Goal: Information Seeking & Learning: Learn about a topic

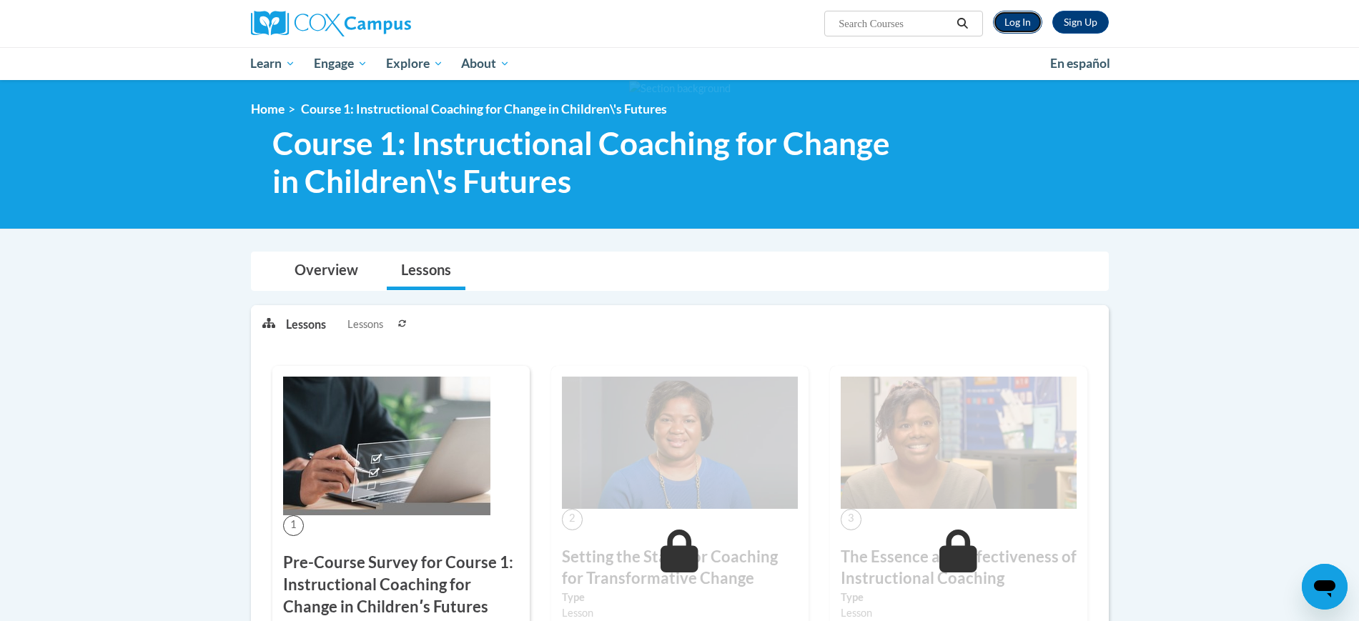
click at [1012, 24] on link "Log In" at bounding box center [1017, 22] width 49 height 23
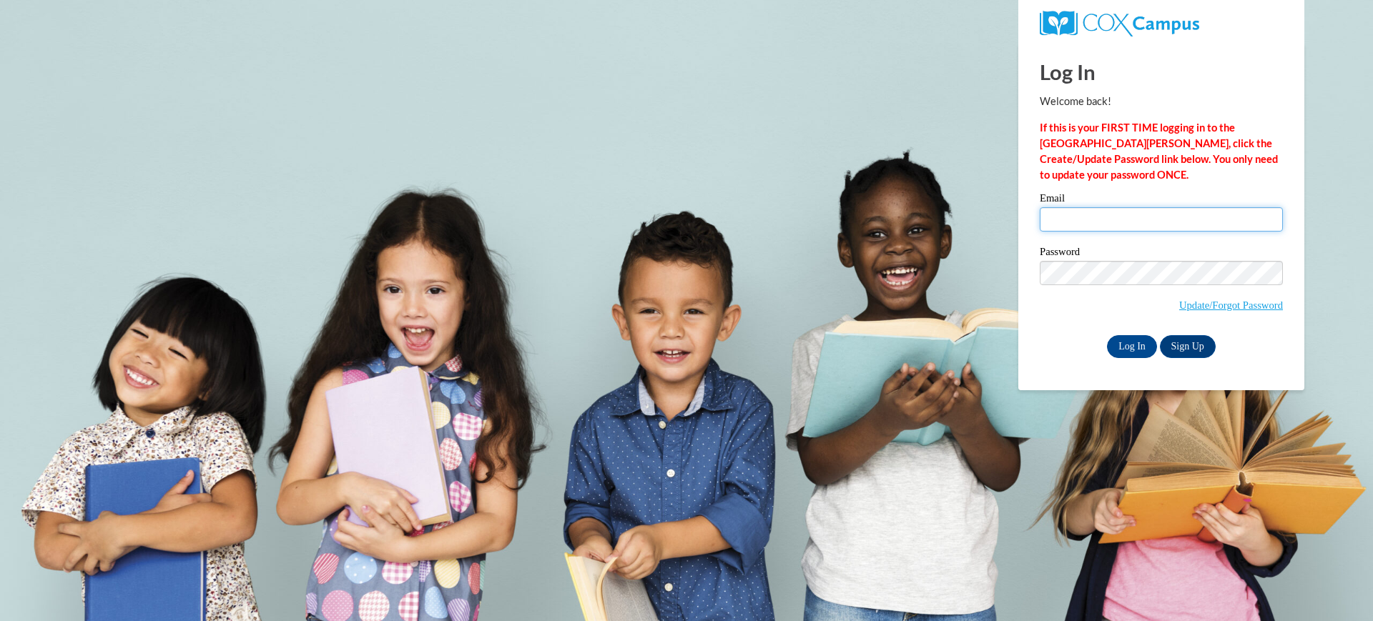
click at [1057, 217] on input "Email" at bounding box center [1160, 219] width 243 height 24
type input "akram.abdou@charterschools.ae"
click at [1130, 345] on input "Log In" at bounding box center [1132, 346] width 50 height 23
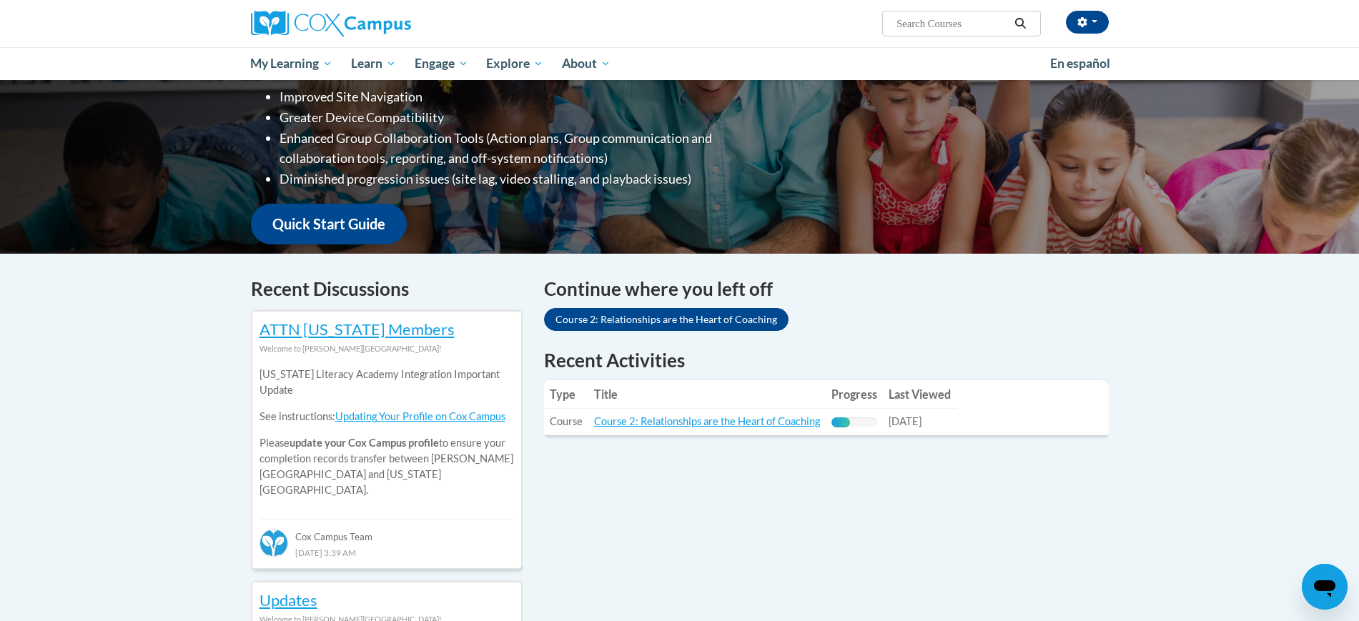
scroll to position [268, 0]
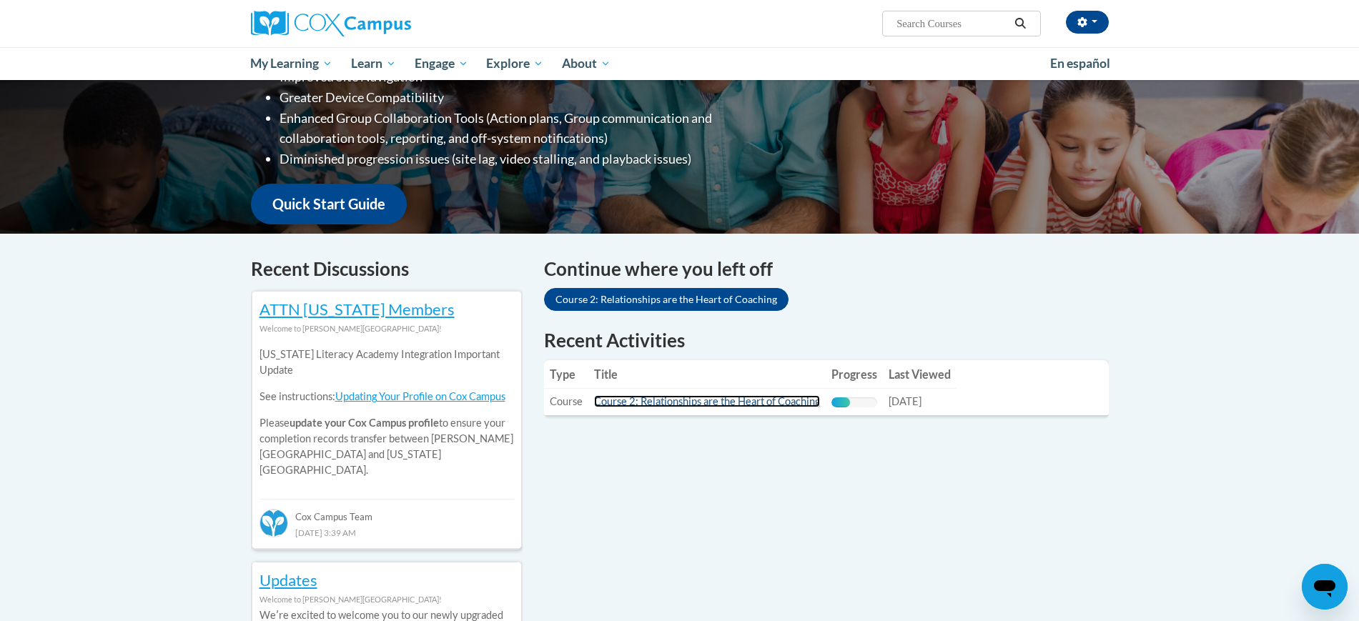
click at [715, 402] on link "Course 2: Relationships are the Heart of Coaching" at bounding box center [707, 401] width 226 height 12
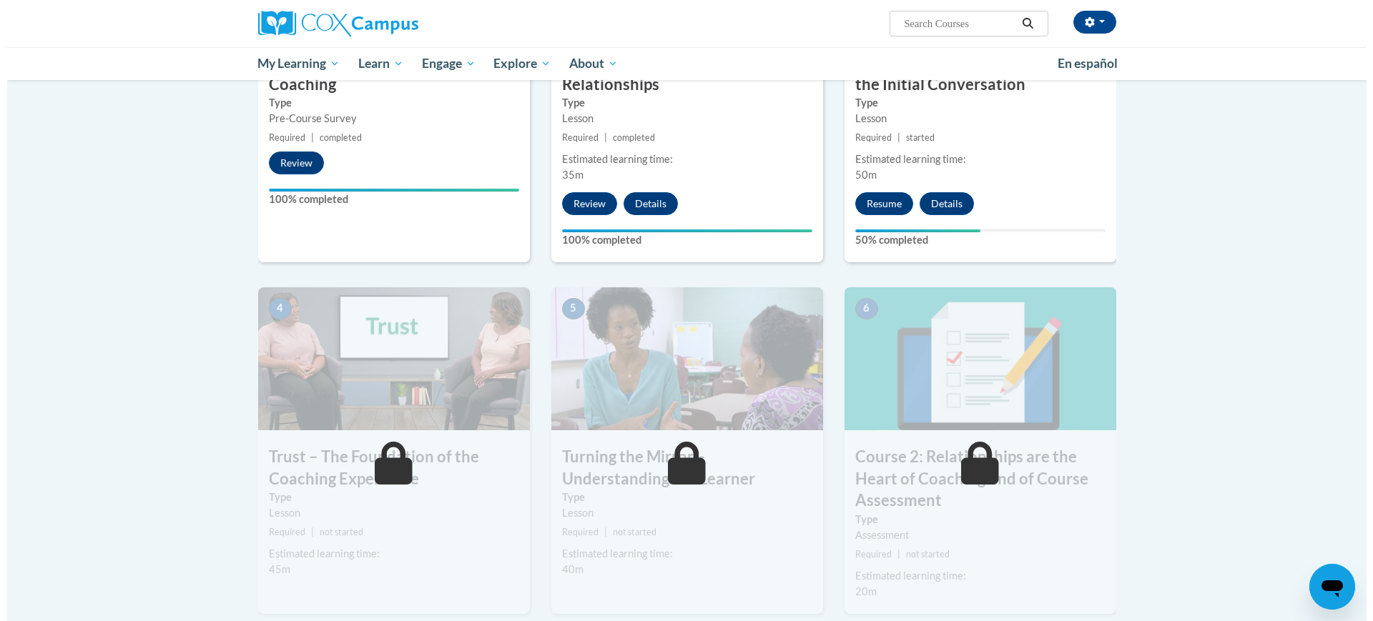
scroll to position [447, 0]
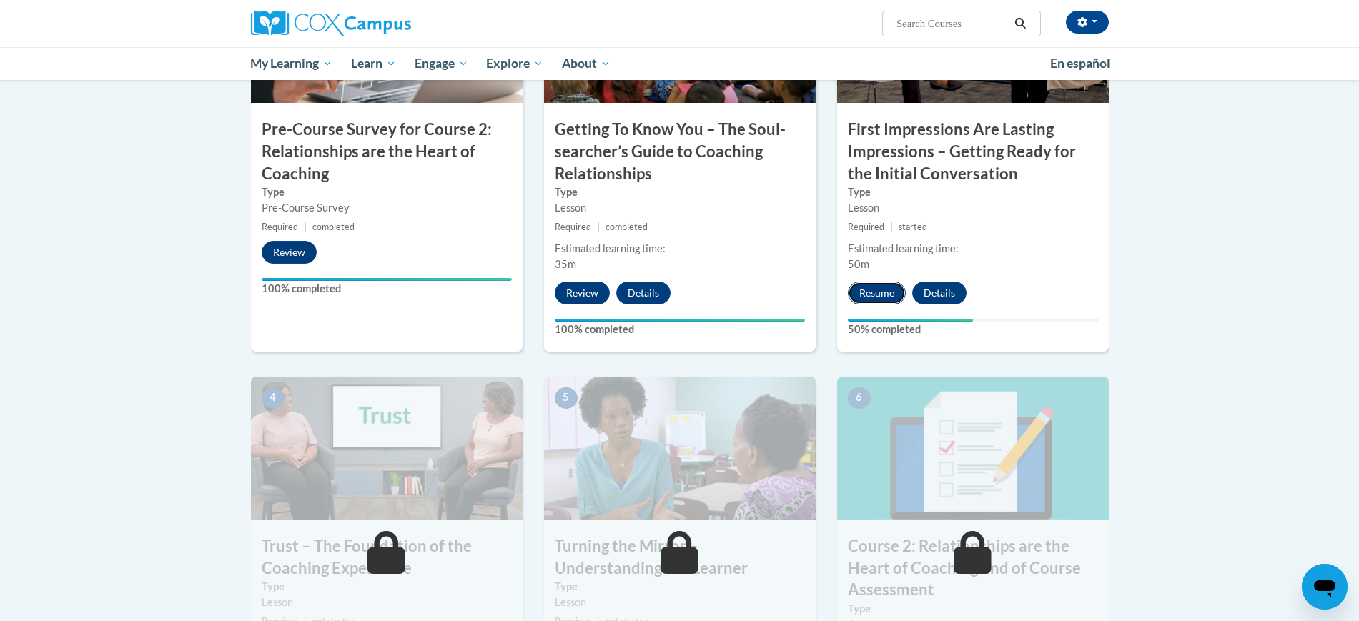
click at [883, 292] on button "Resume" at bounding box center [877, 293] width 58 height 23
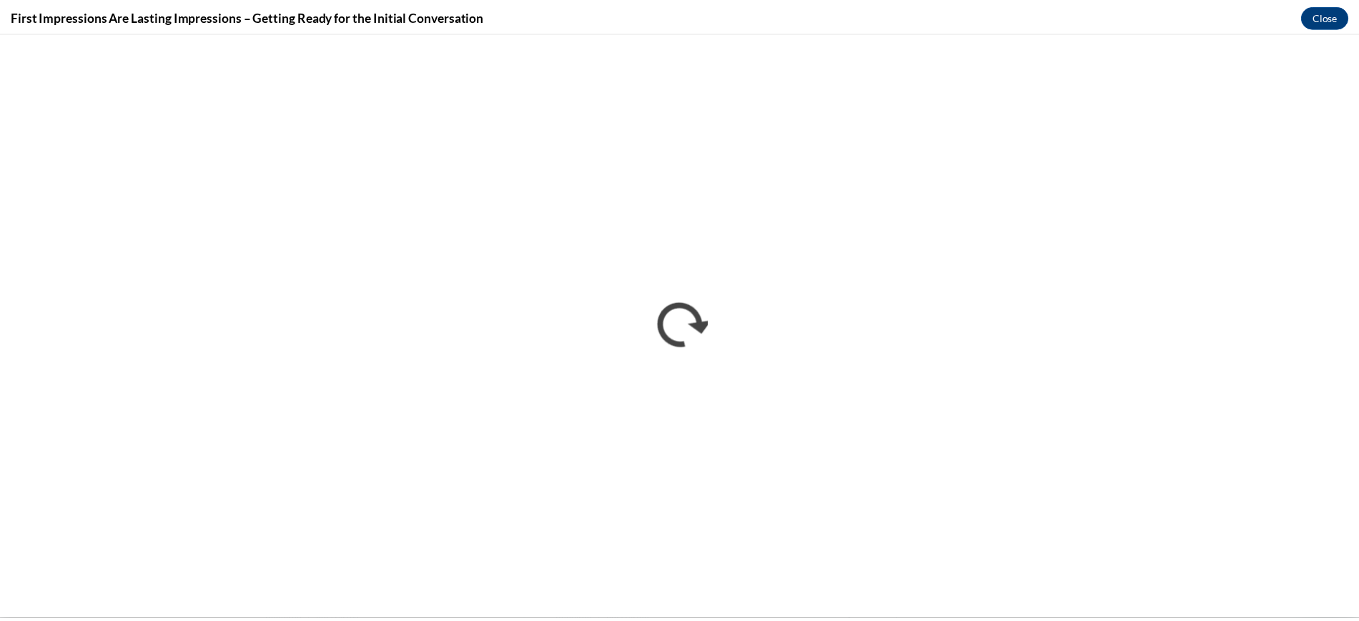
scroll to position [0, 0]
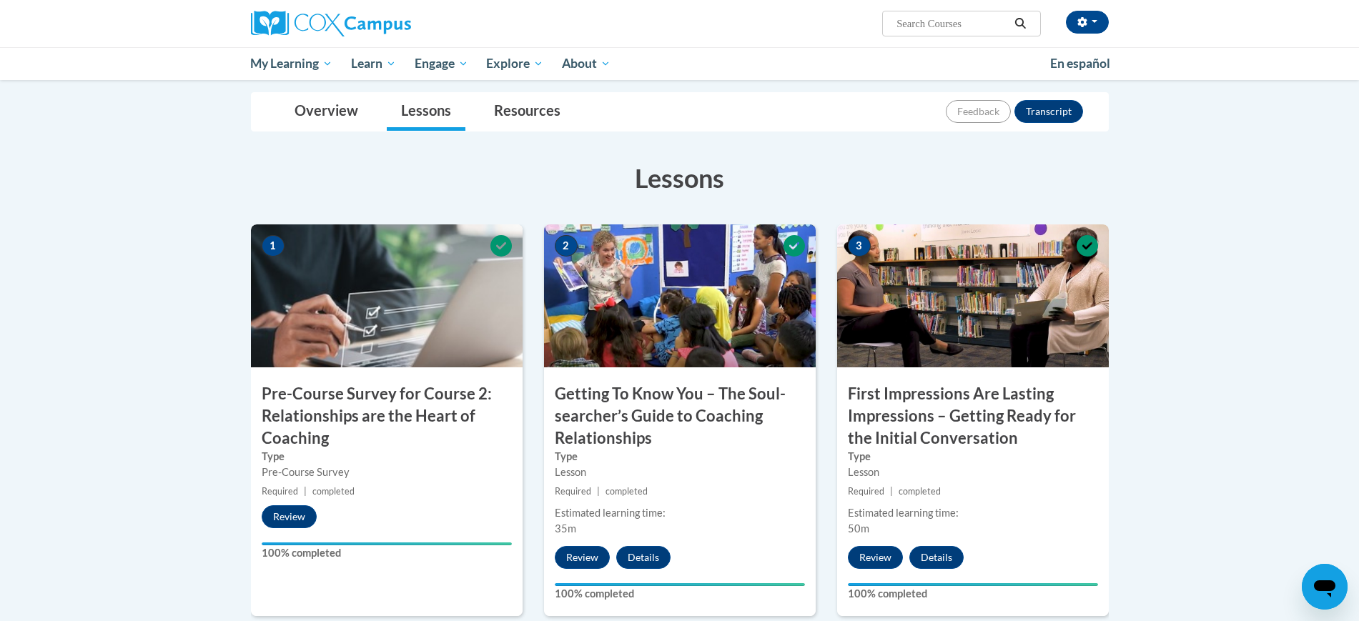
scroll to position [129, 0]
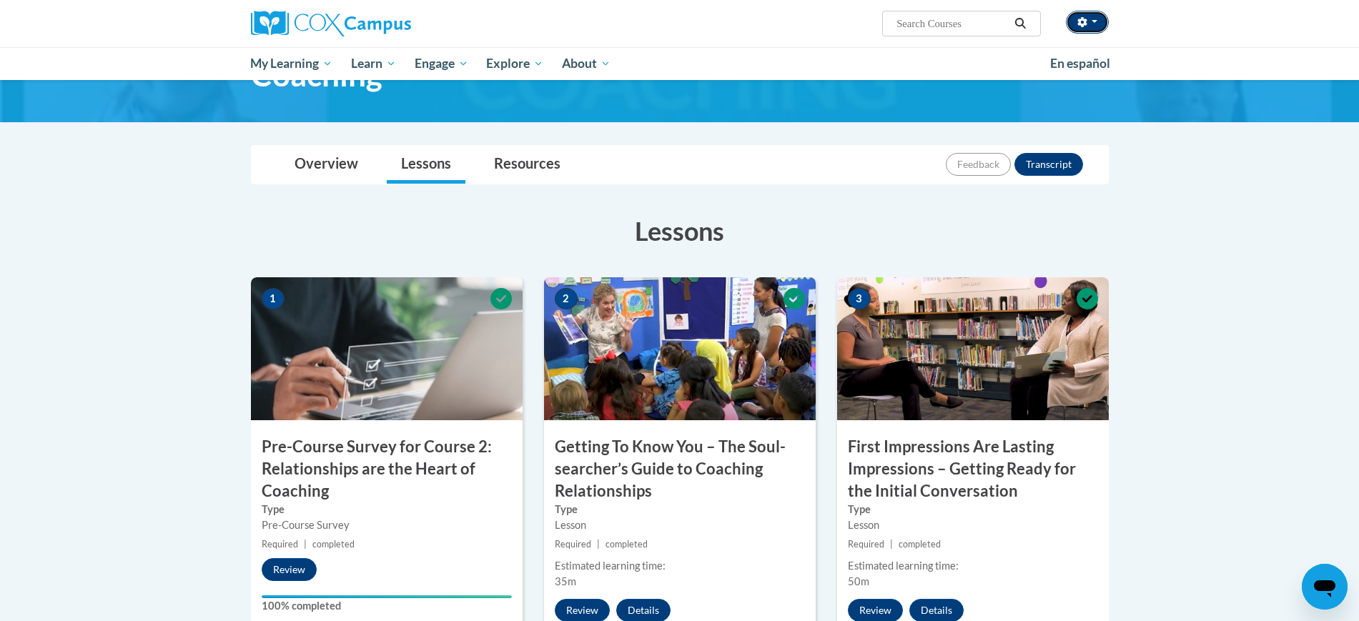
click at [1097, 21] on button "button" at bounding box center [1087, 22] width 43 height 23
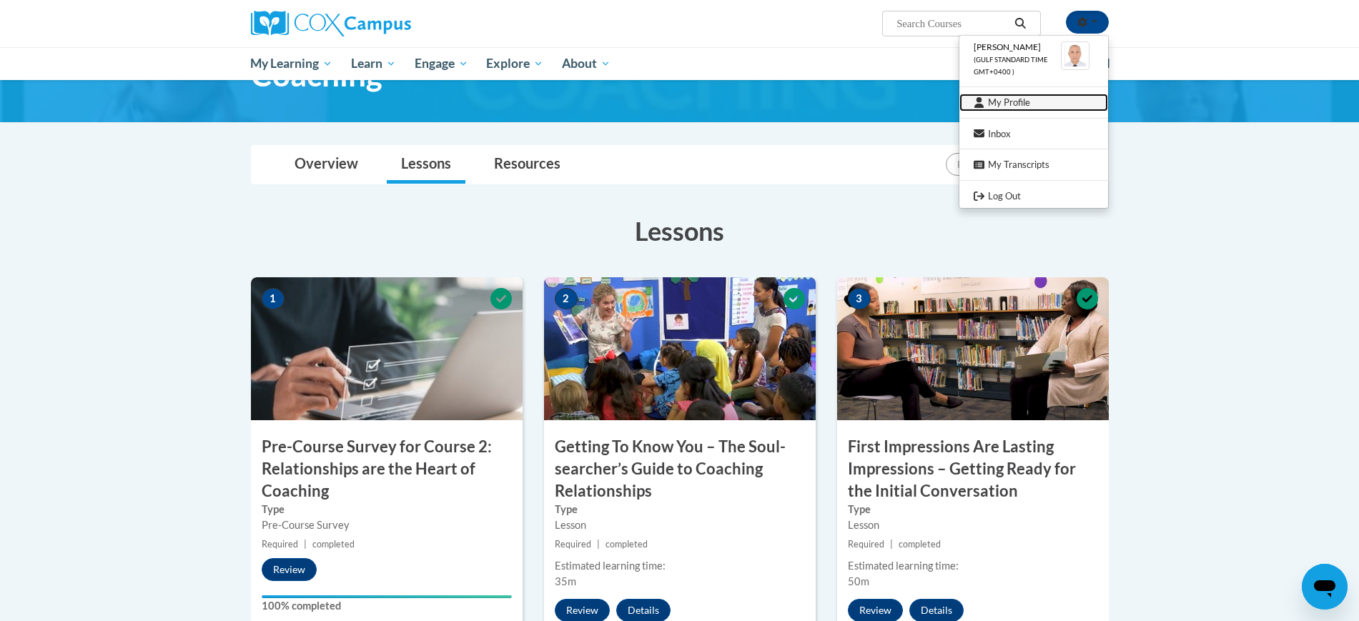
click at [996, 104] on link "My Profile" at bounding box center [1033, 103] width 149 height 18
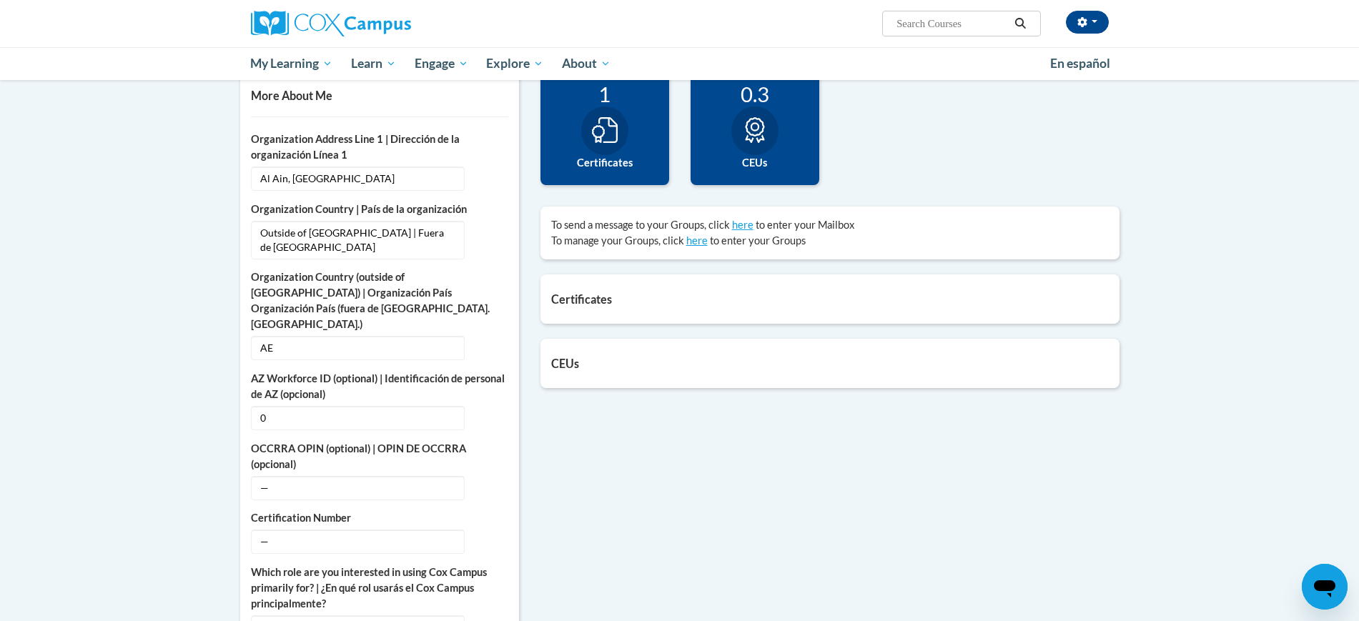
scroll to position [342, 0]
click at [637, 163] on label "Certificates" at bounding box center [604, 161] width 107 height 16
drag, startPoint x: 603, startPoint y: 123, endPoint x: 768, endPoint y: 137, distance: 165.7
click at [768, 137] on div "10 Completions 1 Certificates 0.3 CEUs 0" at bounding box center [830, 137] width 600 height 136
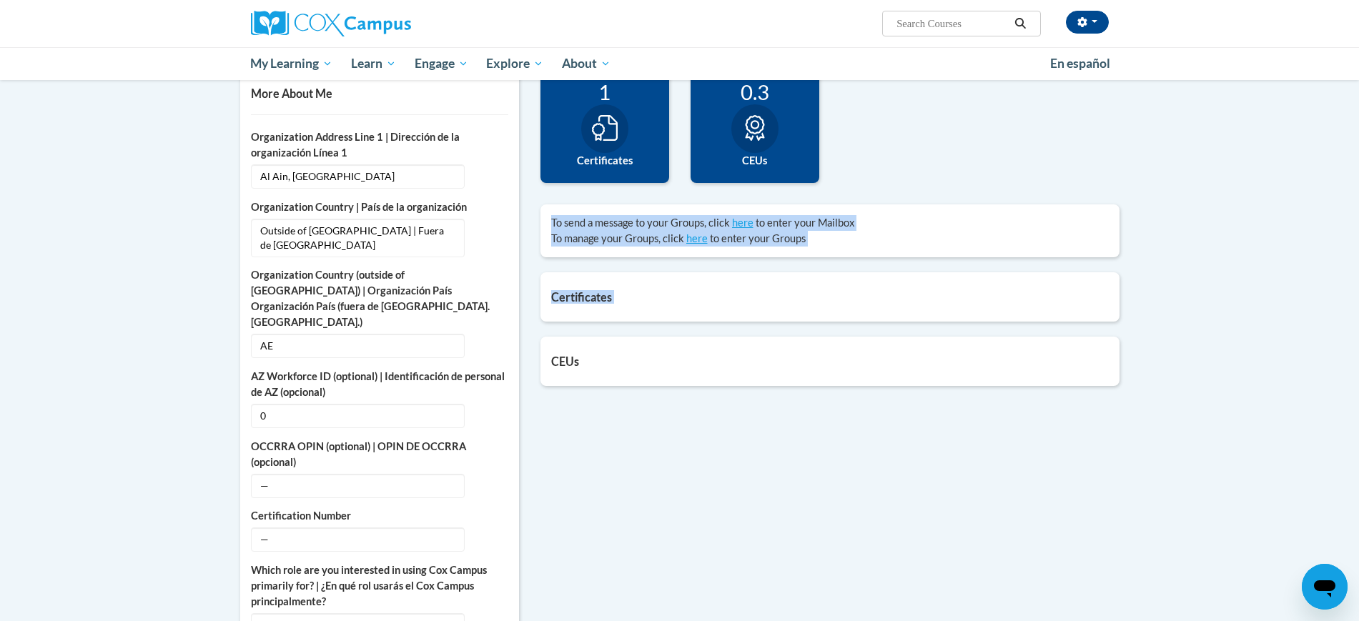
drag, startPoint x: 1348, startPoint y: 293, endPoint x: 1372, endPoint y: 192, distance: 104.2
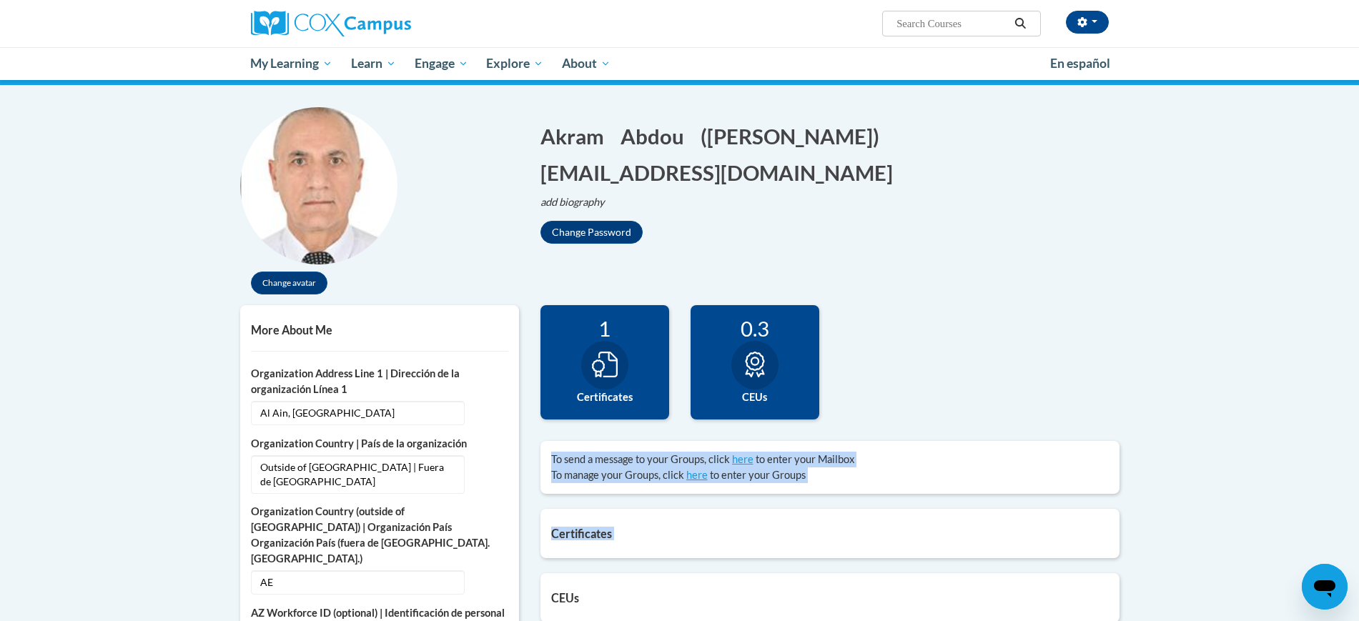
scroll to position [0, 0]
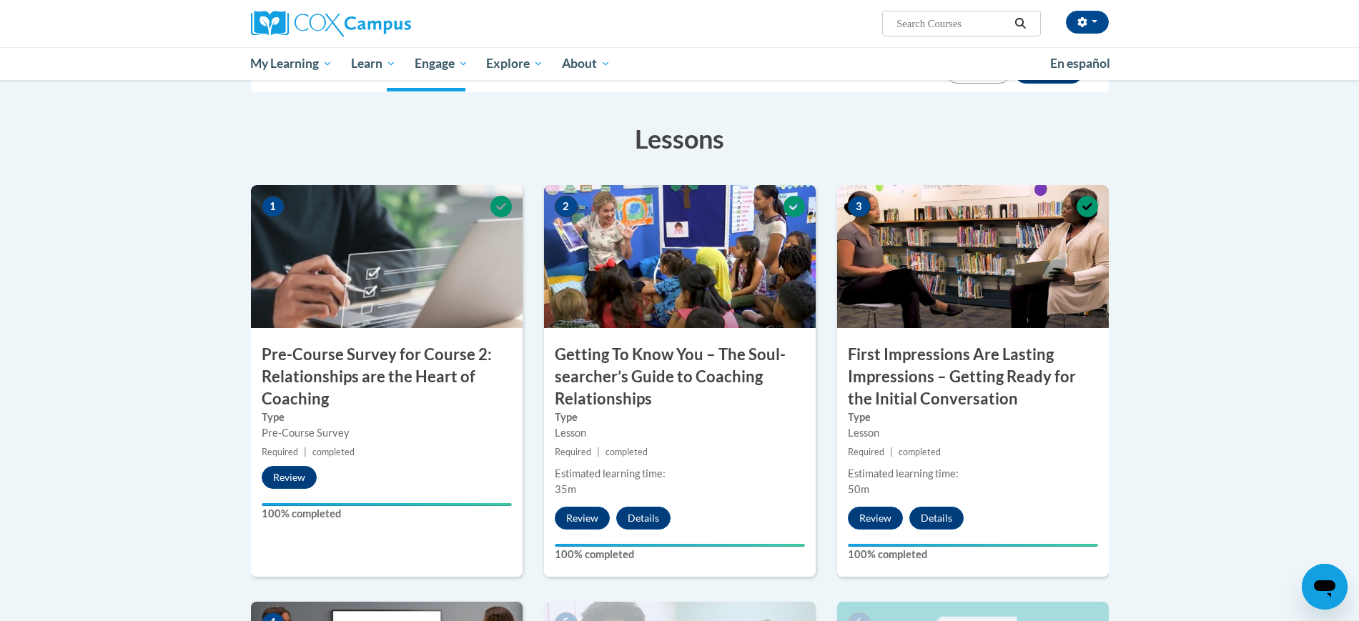
scroll to position [129, 0]
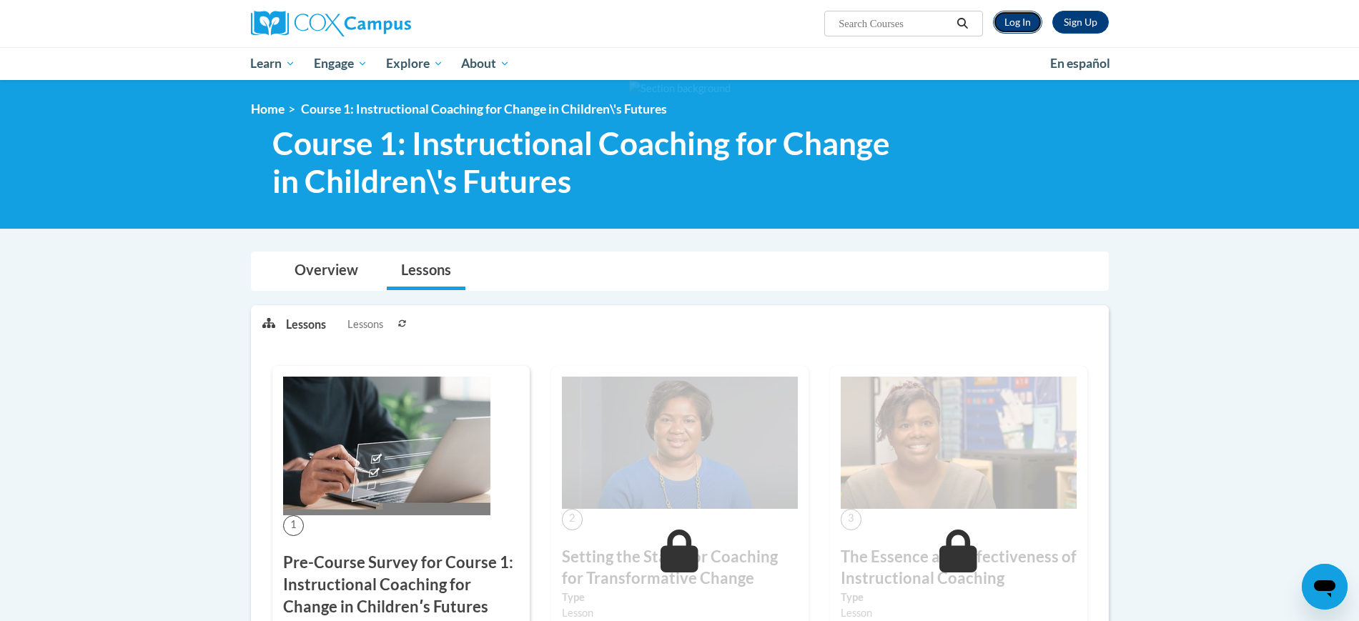
click at [1021, 26] on link "Log In" at bounding box center [1017, 22] width 49 height 23
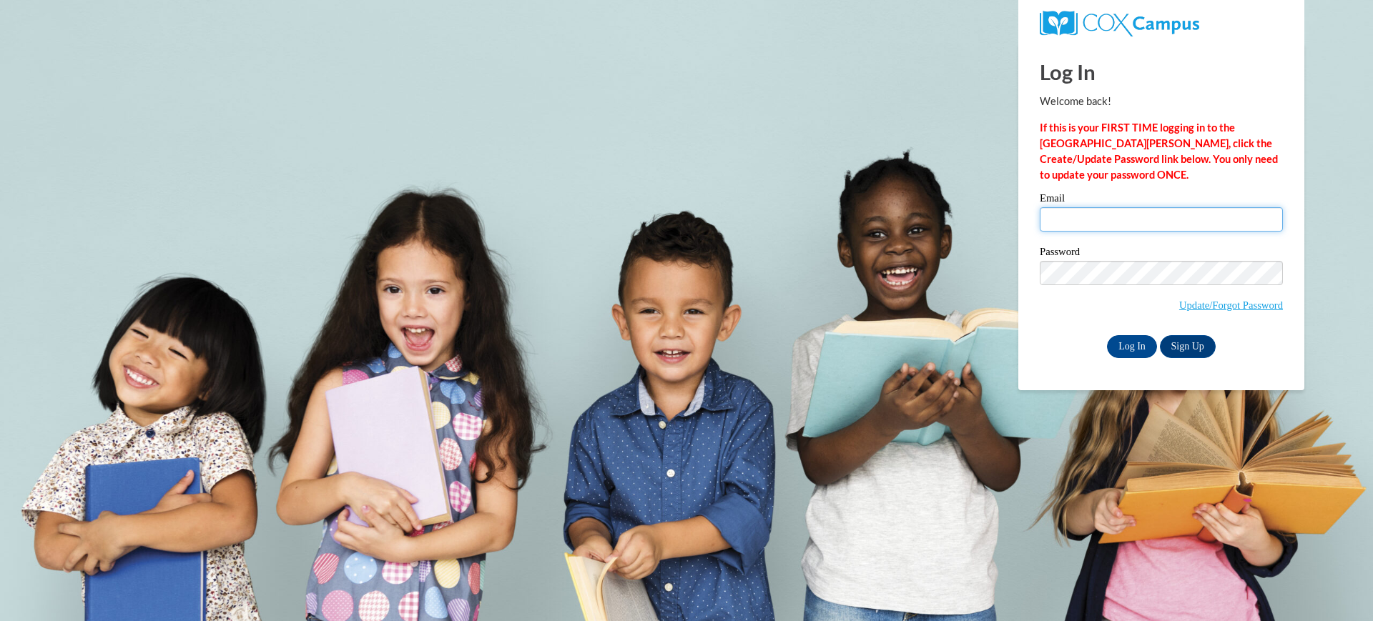
click at [1060, 215] on input "Email" at bounding box center [1160, 219] width 243 height 24
type input "akram.abdou@charterschools.ae"
click at [1139, 337] on input "Log In" at bounding box center [1132, 346] width 50 height 23
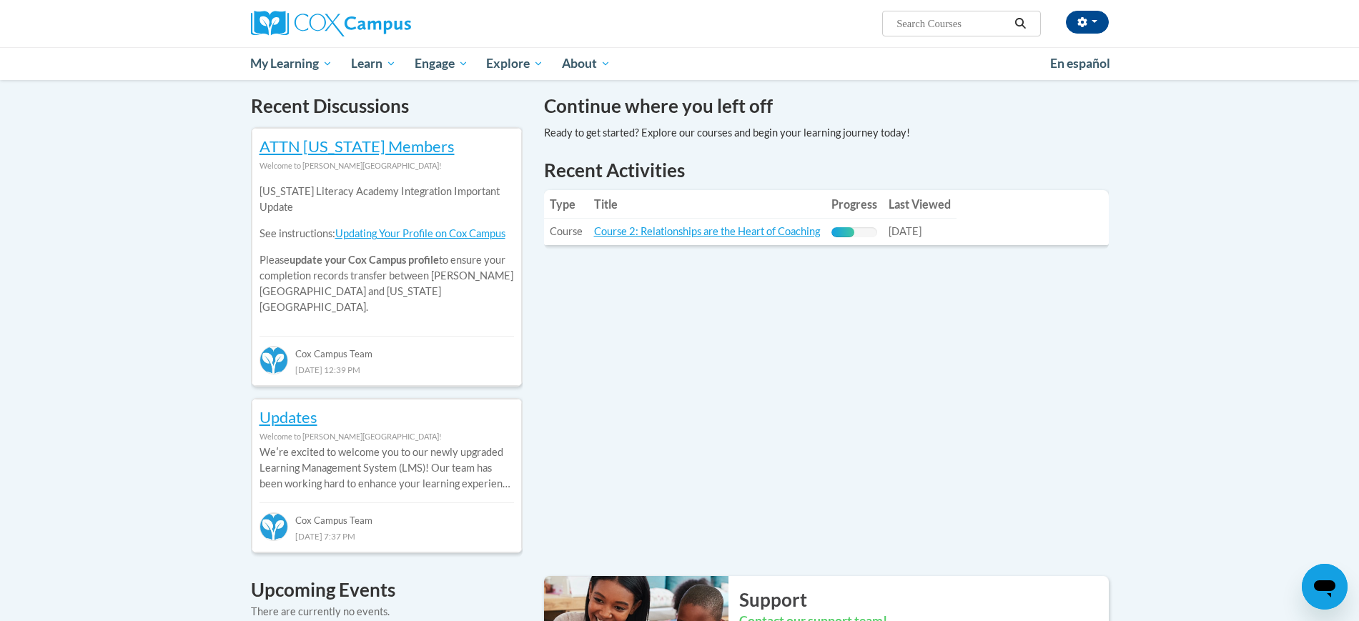
scroll to position [433, 0]
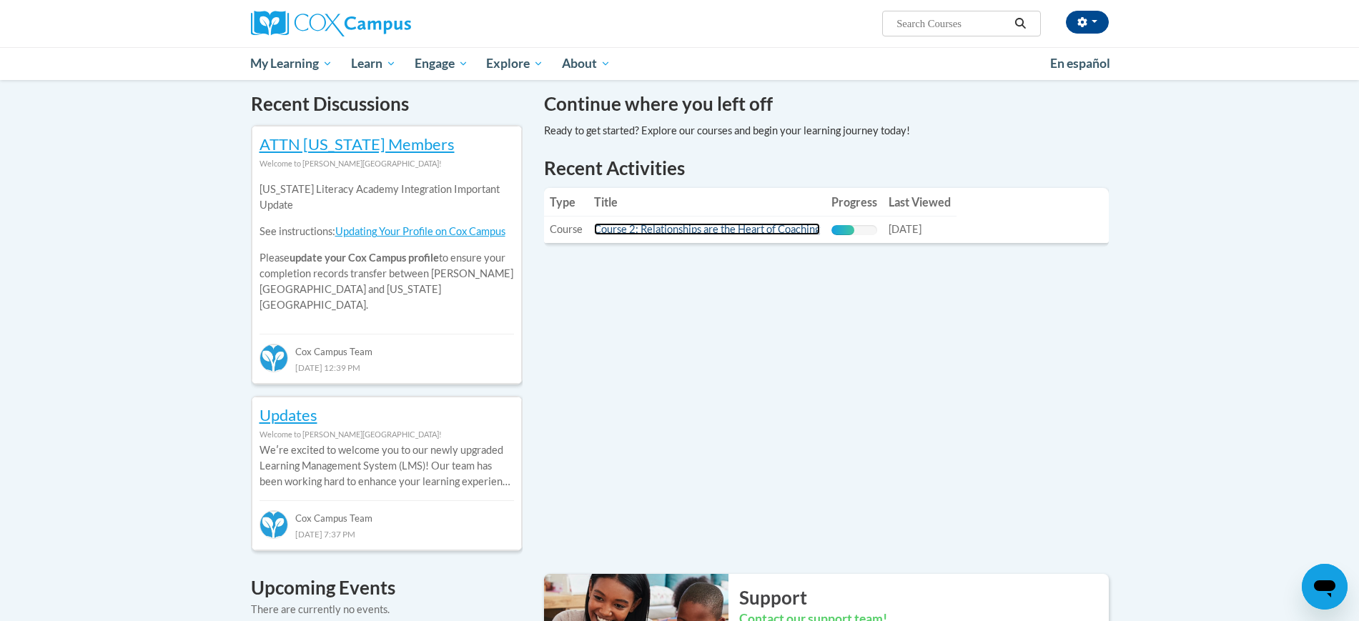
click at [744, 227] on link "Course 2: Relationships are the Heart of Coaching" at bounding box center [707, 229] width 226 height 12
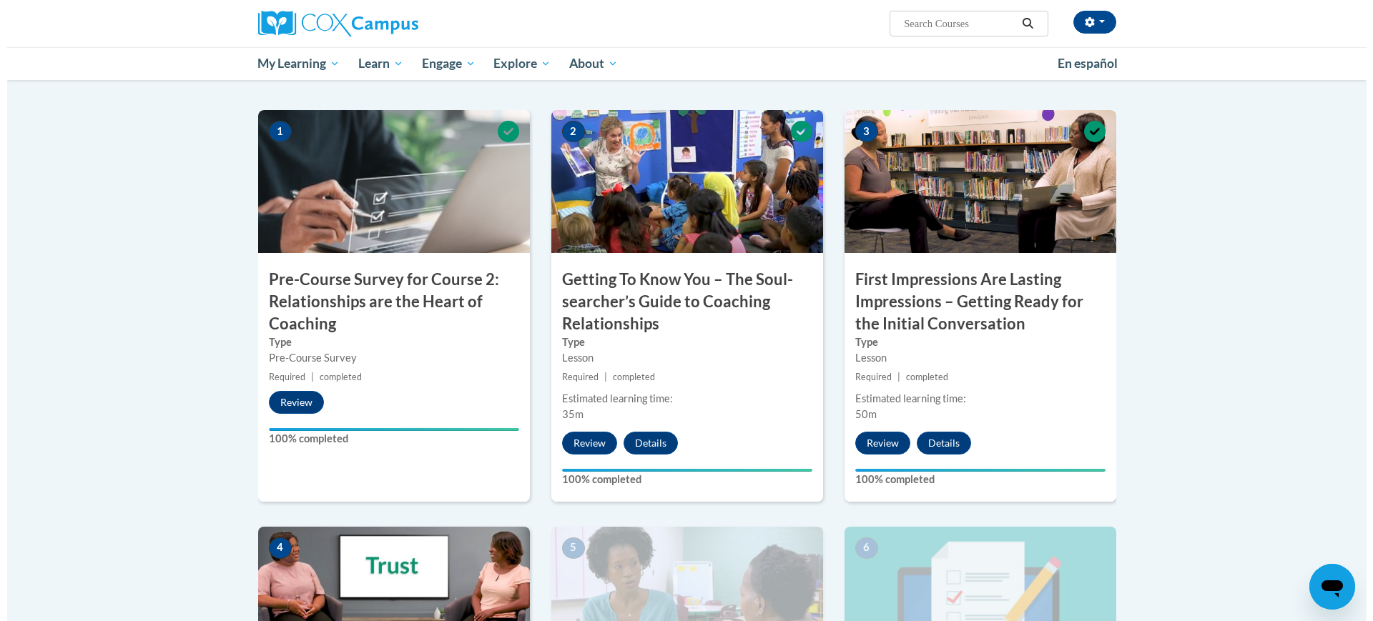
scroll to position [264, 0]
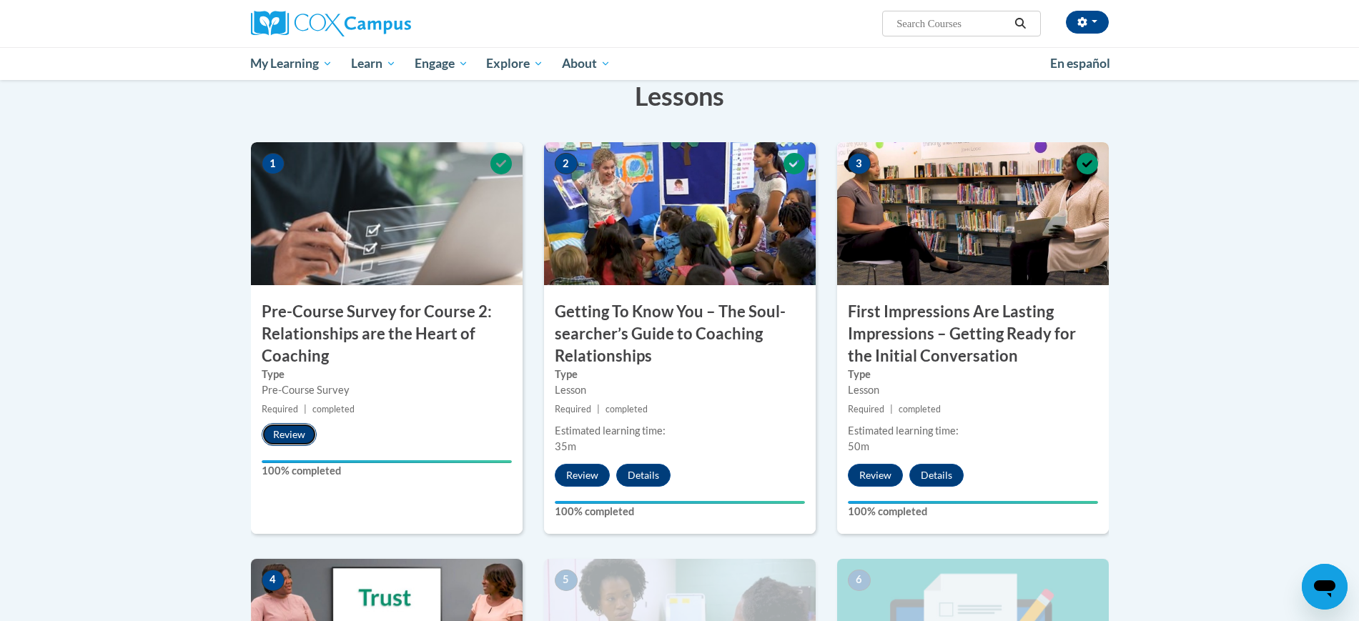
click at [300, 436] on button "Review" at bounding box center [289, 434] width 55 height 23
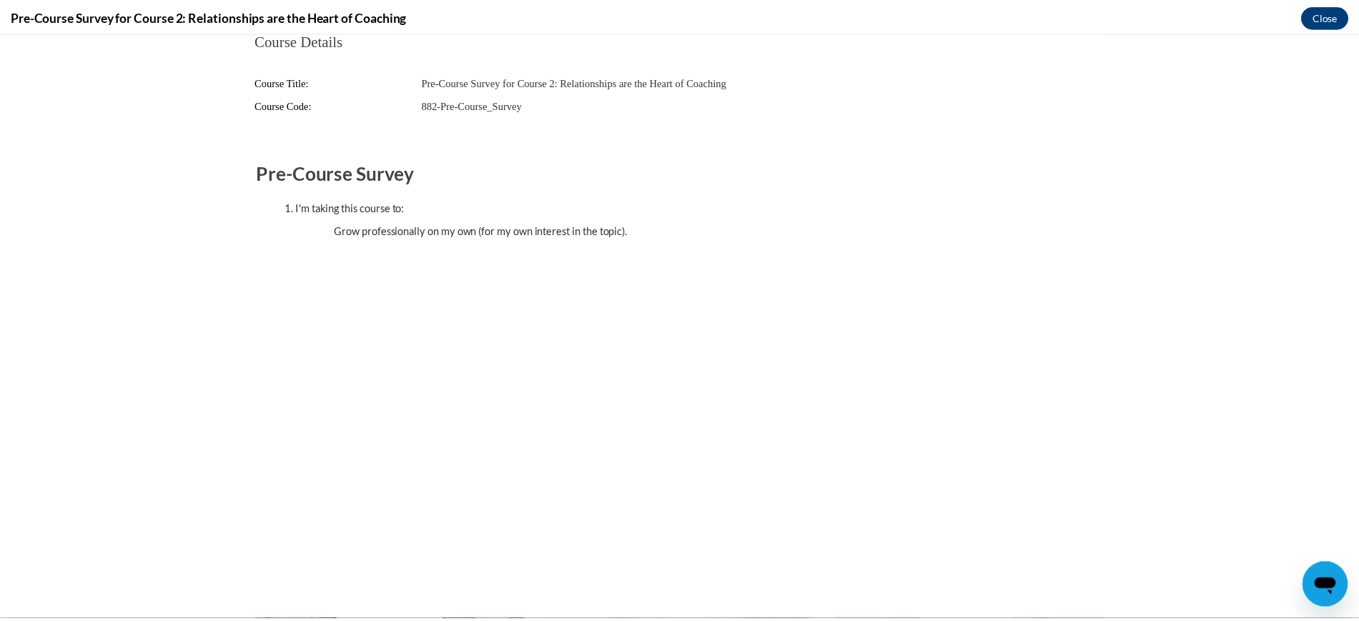
scroll to position [0, 0]
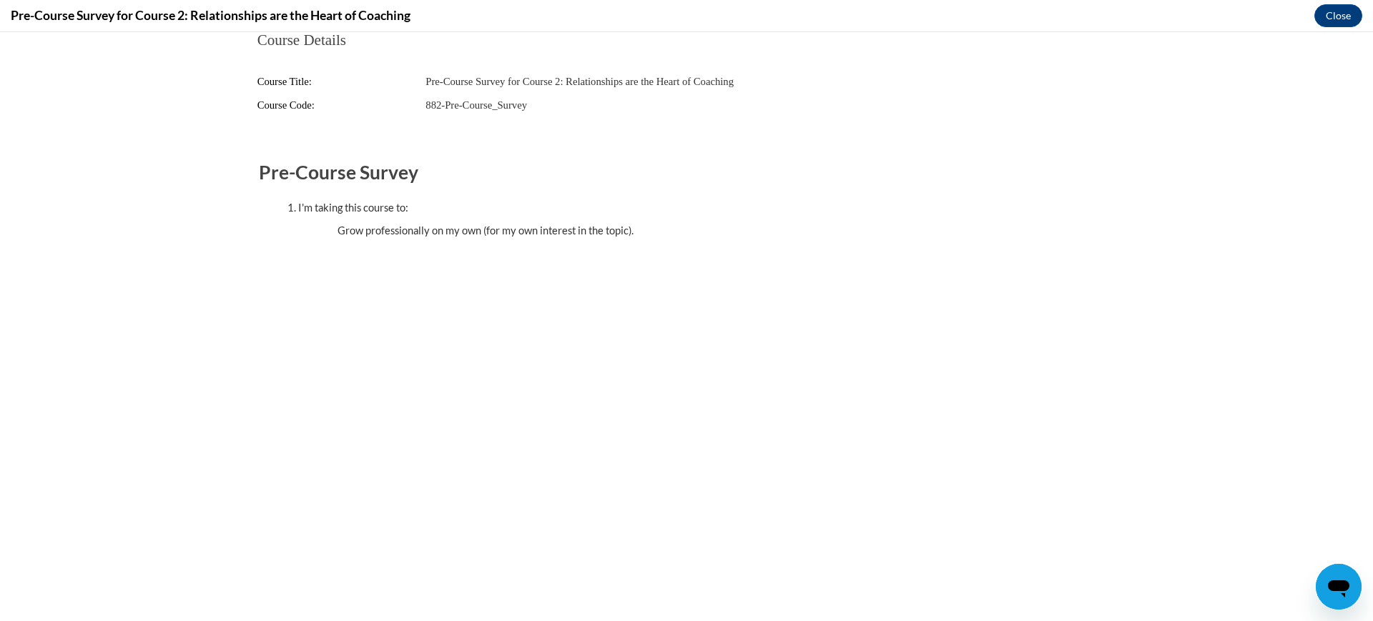
click at [407, 207] on div "I'm taking this course to:" at bounding box center [700, 208] width 805 height 16
click at [355, 38] on legend "Course Details" at bounding box center [686, 40] width 859 height 16
click at [604, 201] on div "I'm taking this course to:" at bounding box center [700, 208] width 805 height 16
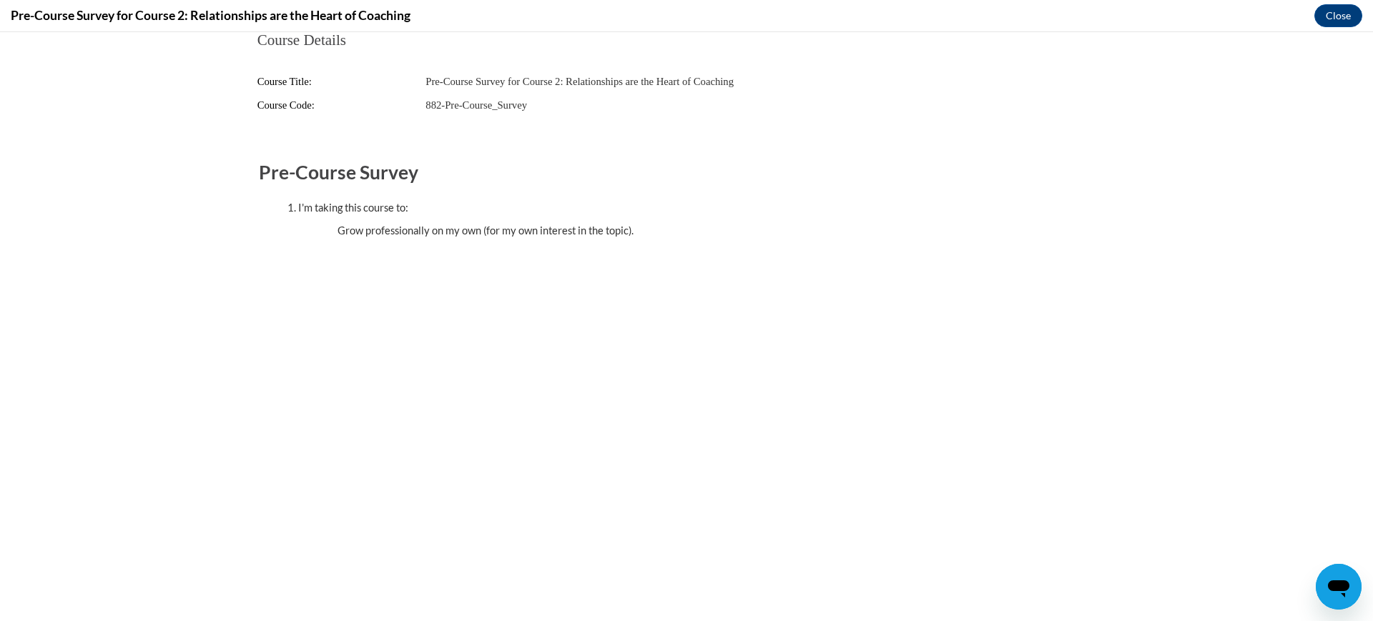
click at [568, 231] on ul "Grow professionally on my own (for my own interest in the topic)." at bounding box center [700, 231] width 783 height 16
click at [1336, 16] on button "Close" at bounding box center [1338, 15] width 48 height 23
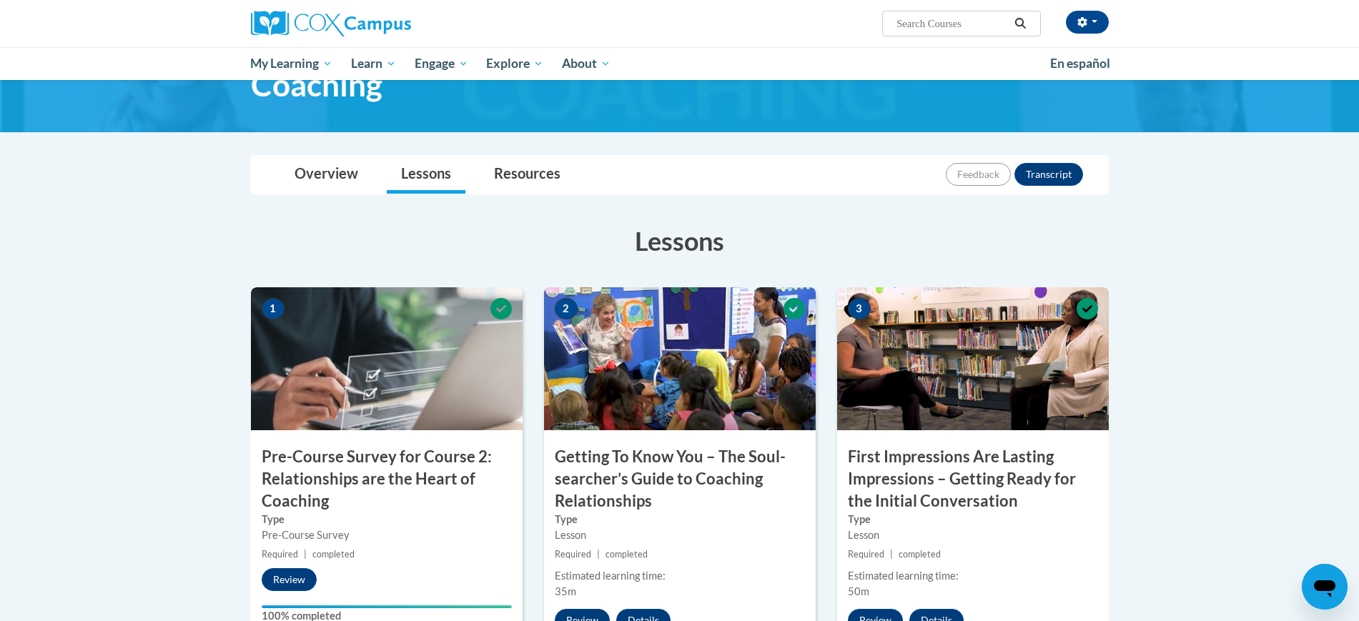
scroll to position [117, 0]
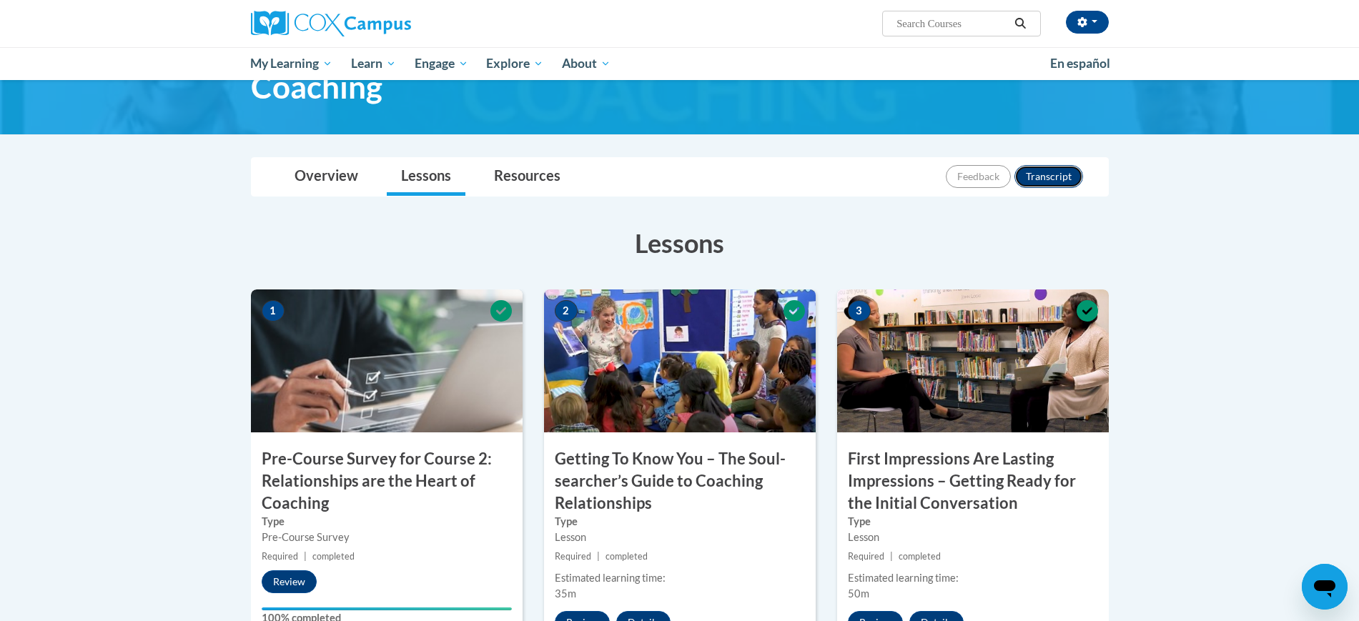
click at [1062, 177] on button "Transcript" at bounding box center [1048, 176] width 69 height 23
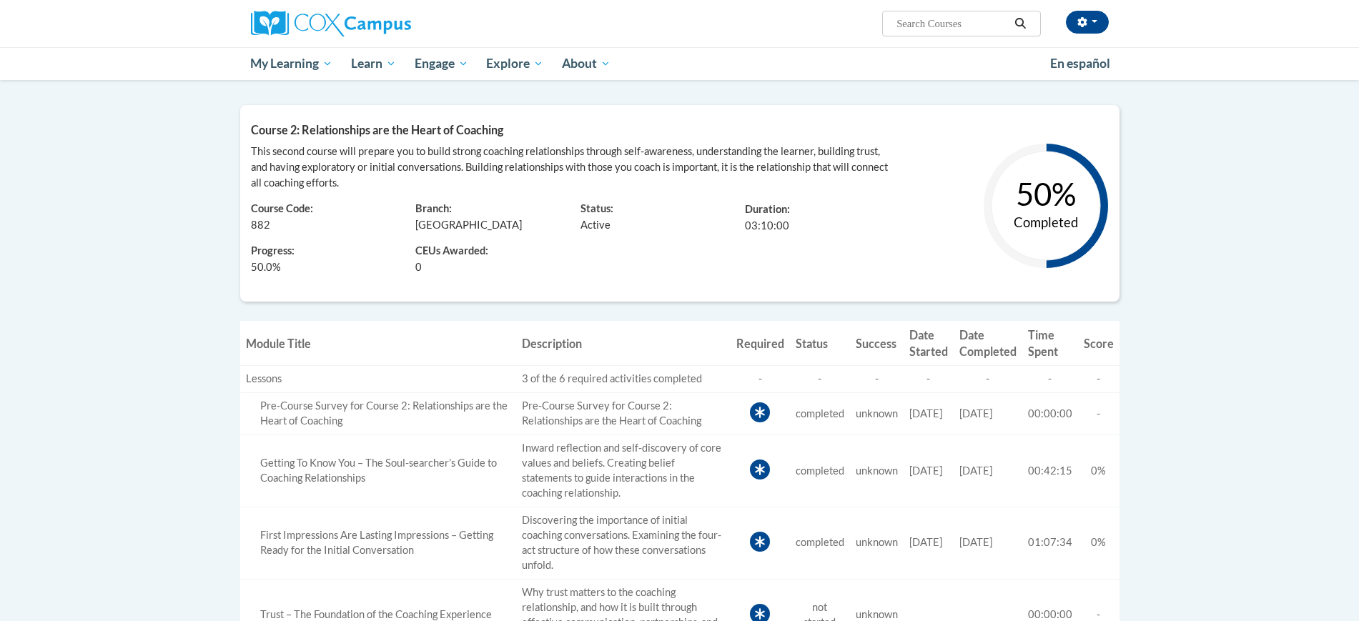
scroll to position [108, 0]
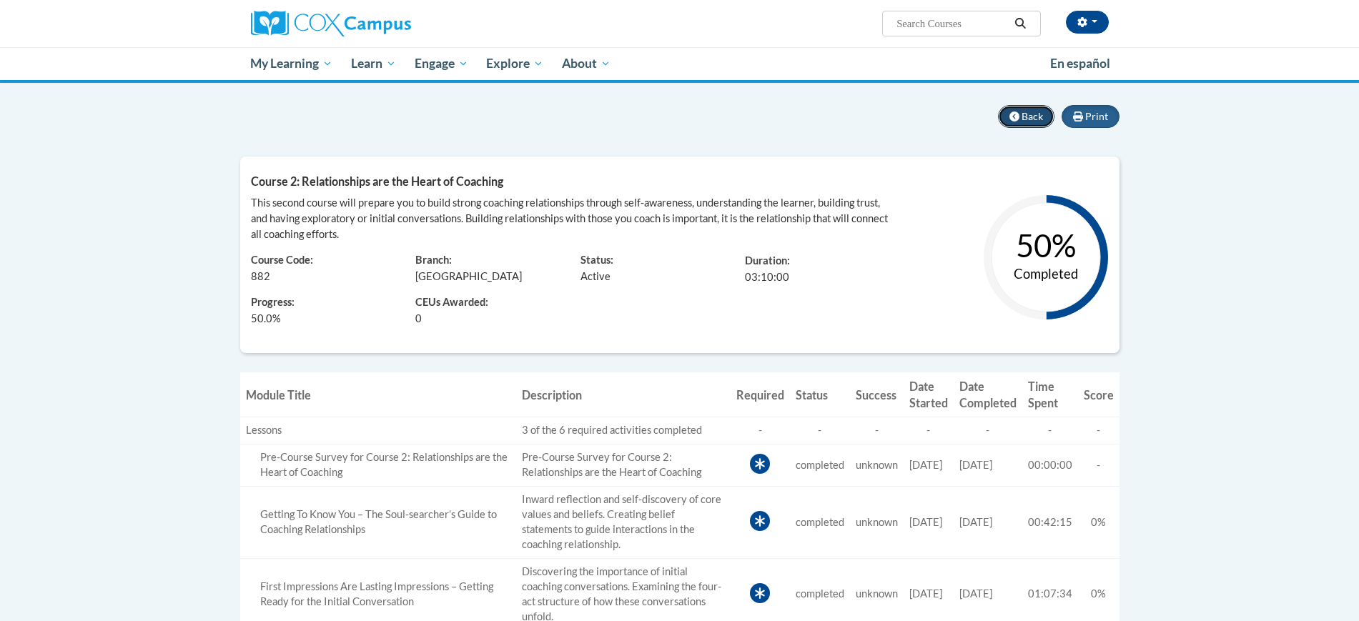
click at [1034, 119] on span "Back" at bounding box center [1032, 116] width 21 height 12
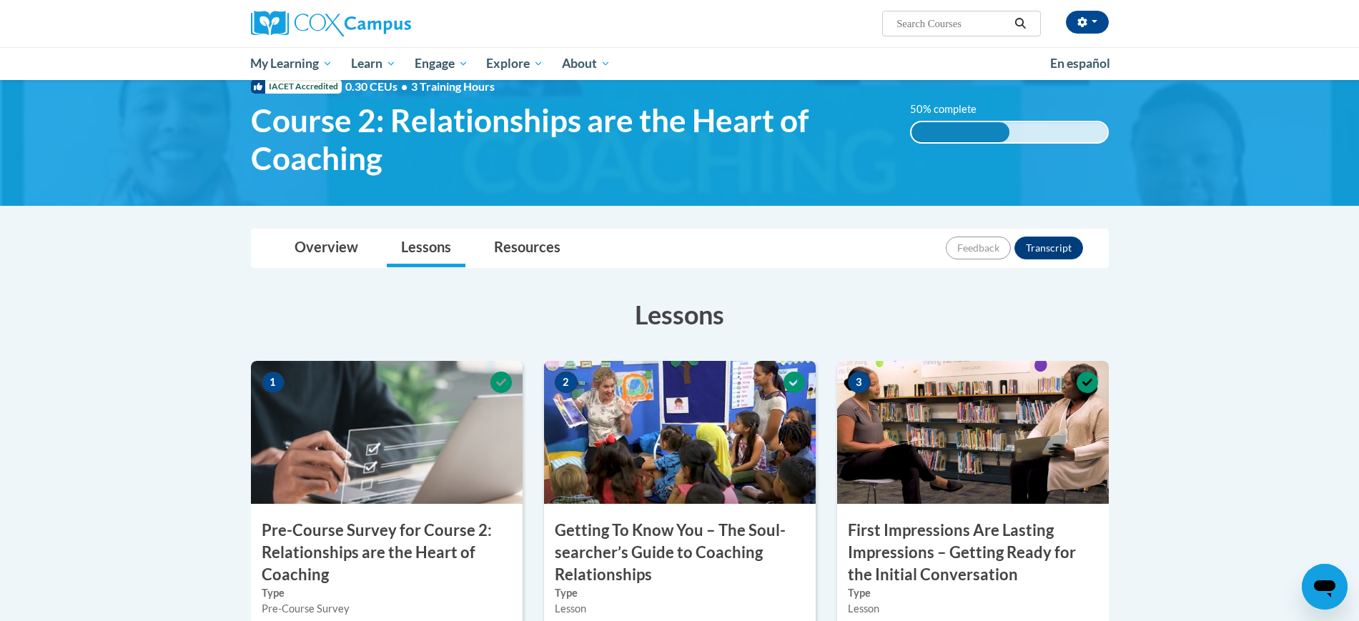
scroll to position [44, 0]
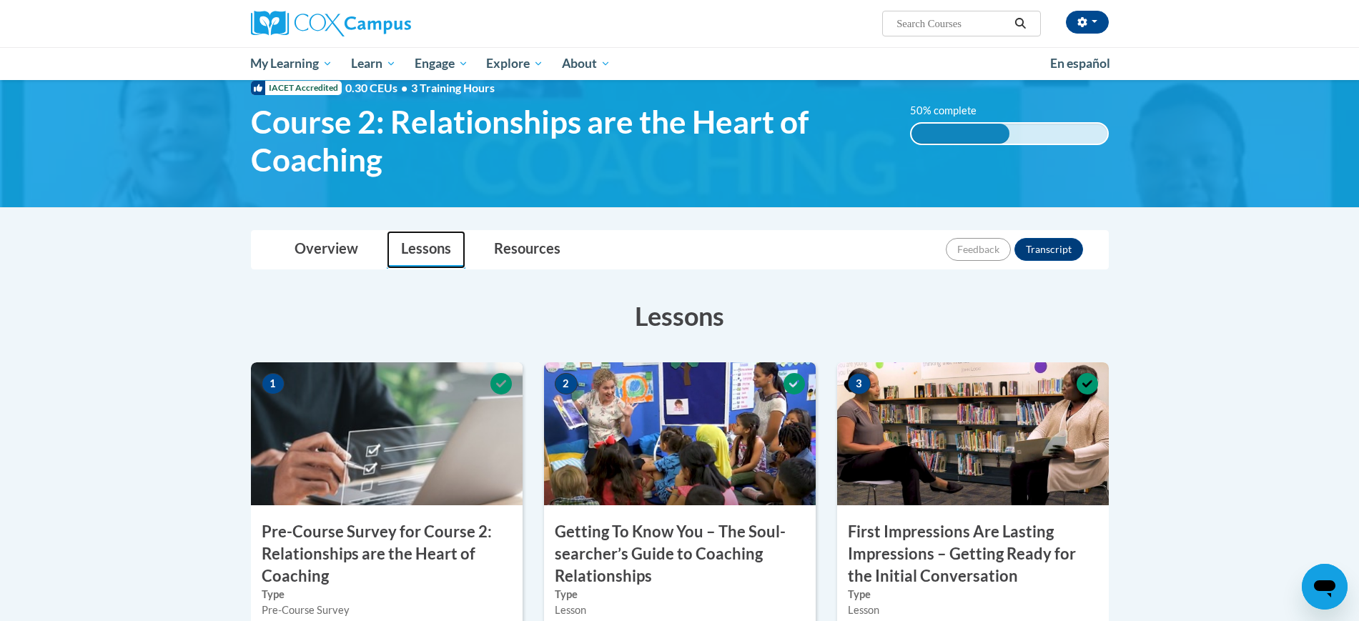
click at [432, 250] on link "Lessons" at bounding box center [426, 250] width 79 height 38
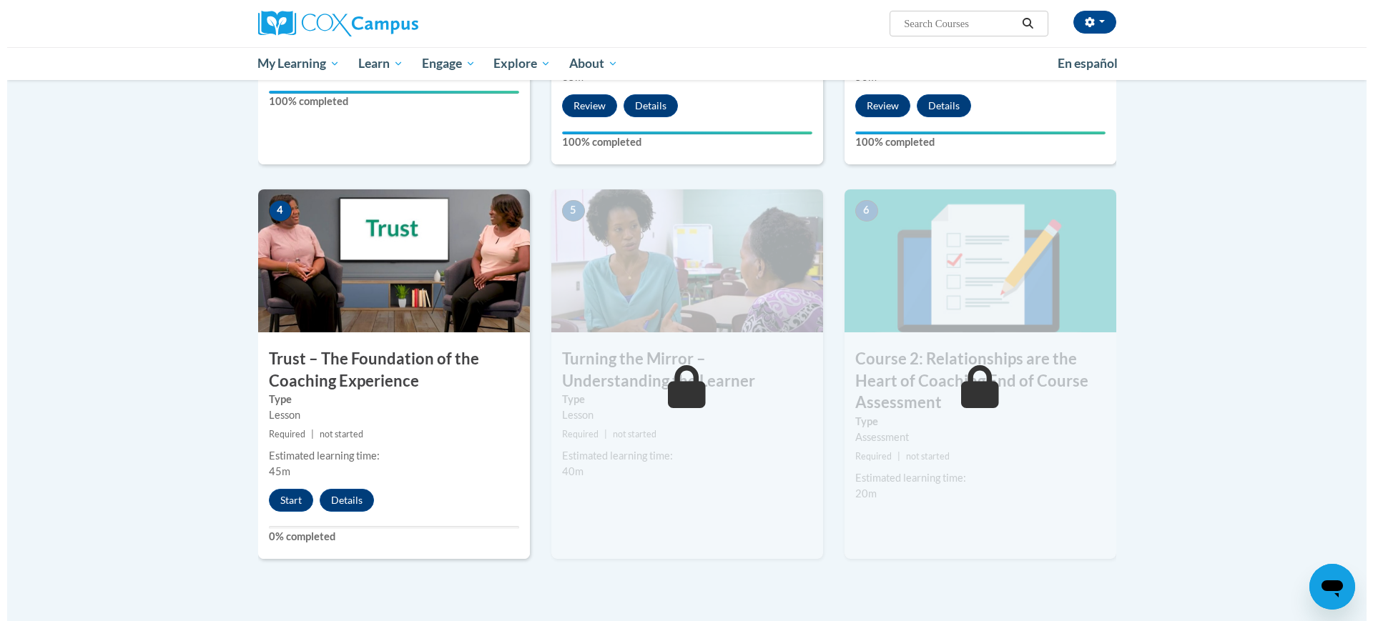
scroll to position [635, 0]
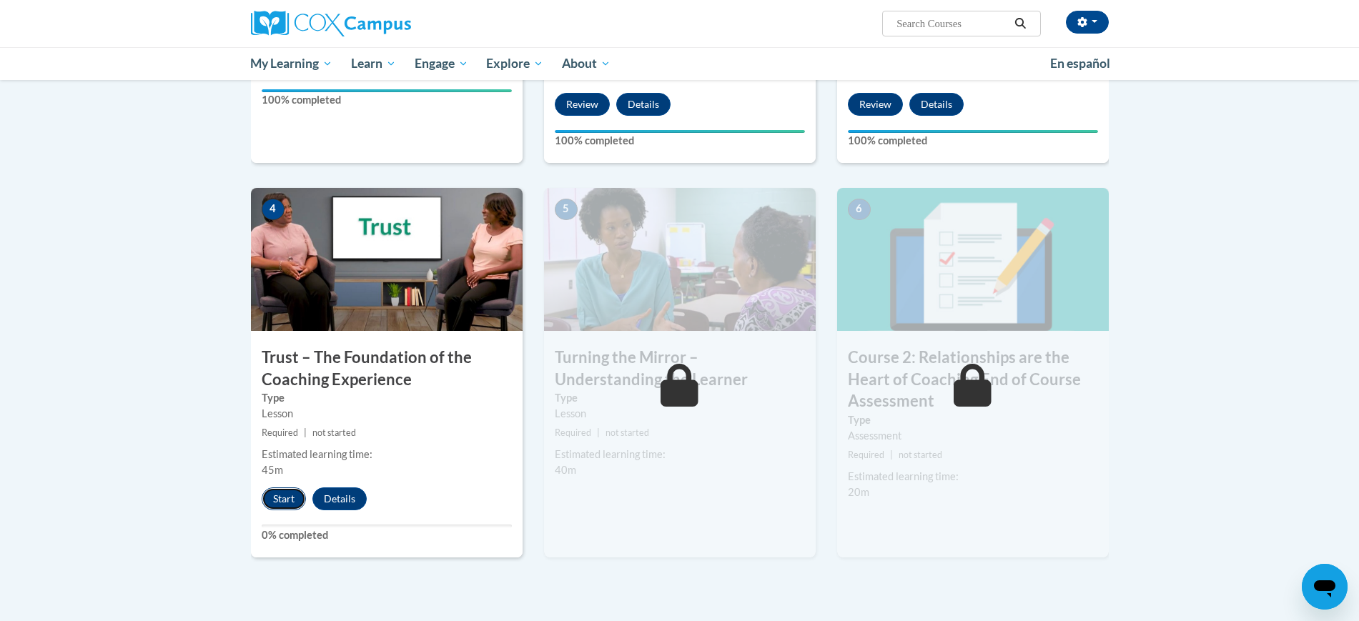
click at [292, 488] on button "Start" at bounding box center [284, 499] width 44 height 23
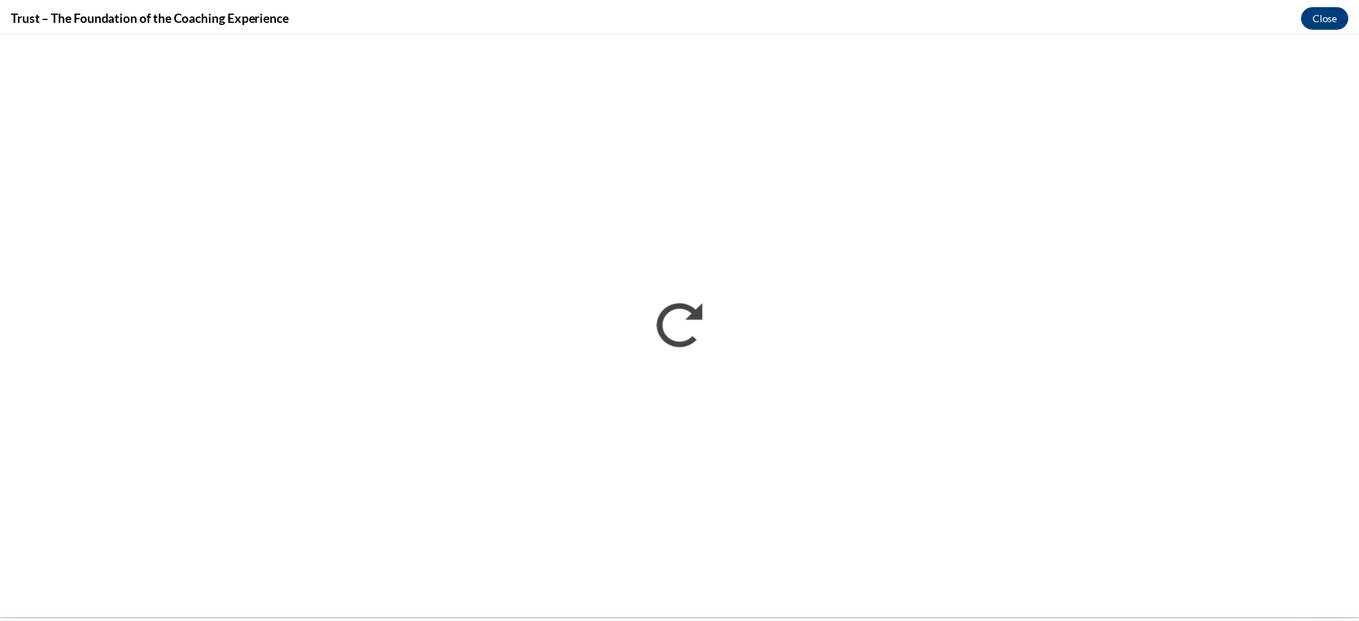
scroll to position [0, 0]
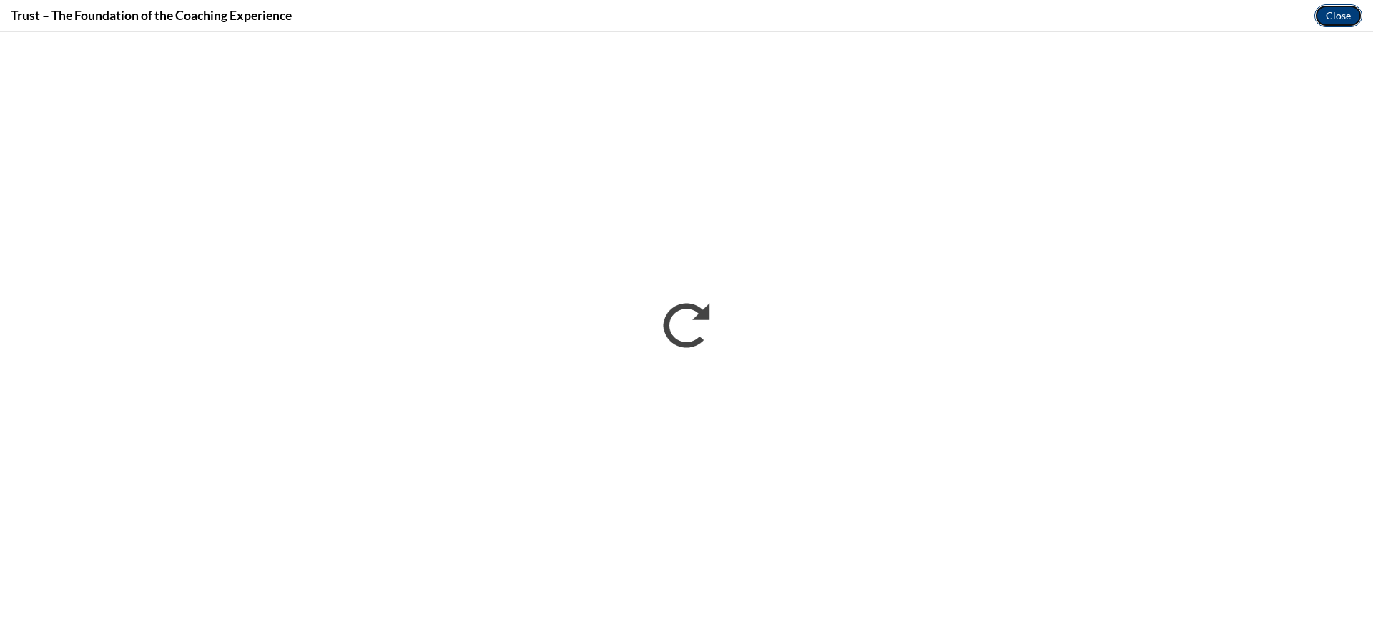
click at [1337, 16] on button "Close" at bounding box center [1338, 15] width 48 height 23
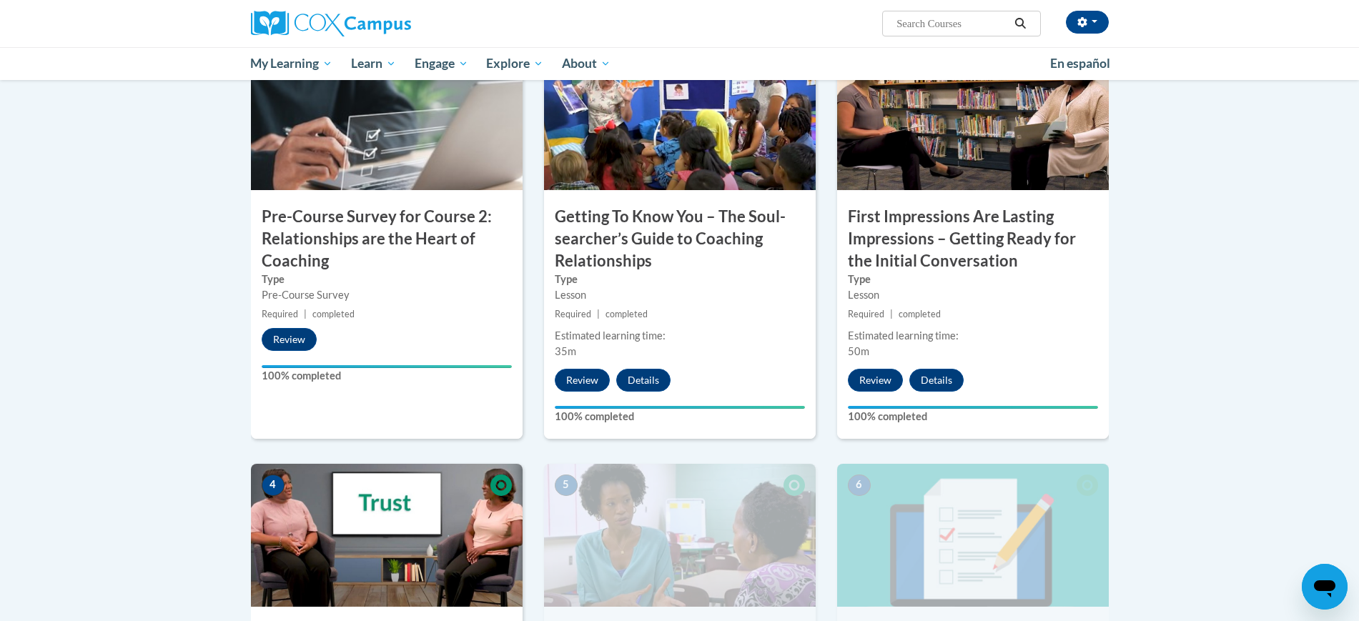
scroll to position [356, 0]
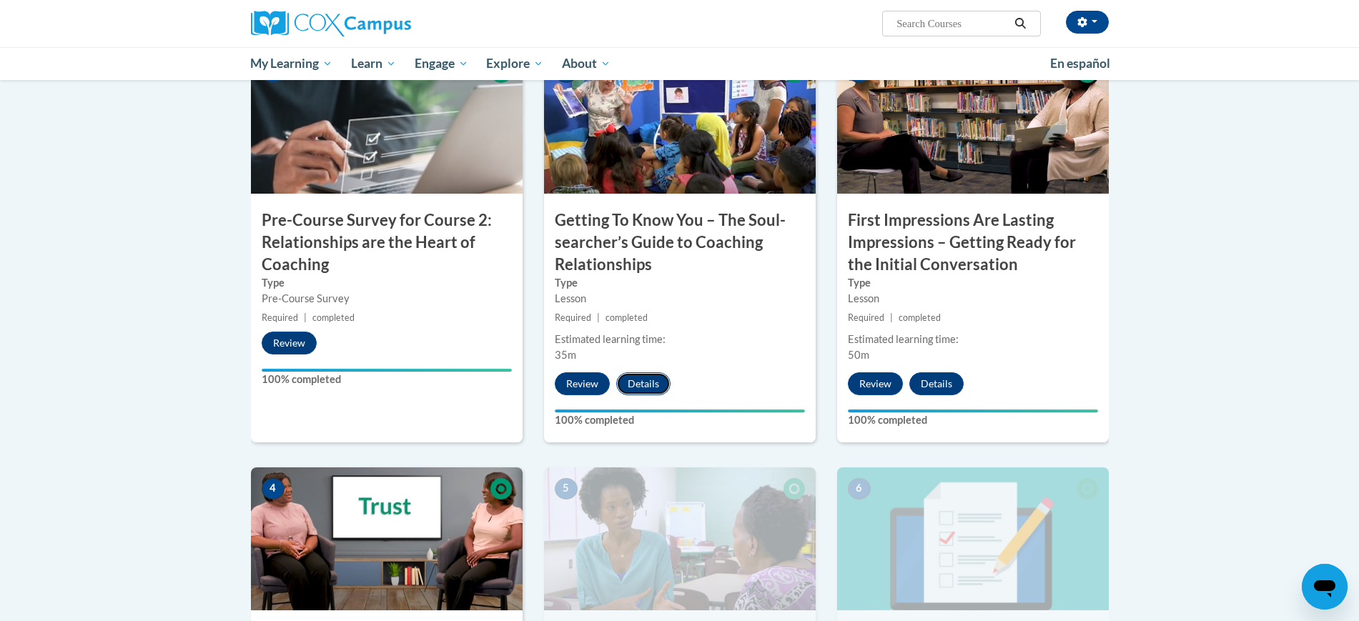
click at [638, 384] on button "Details" at bounding box center [643, 383] width 54 height 23
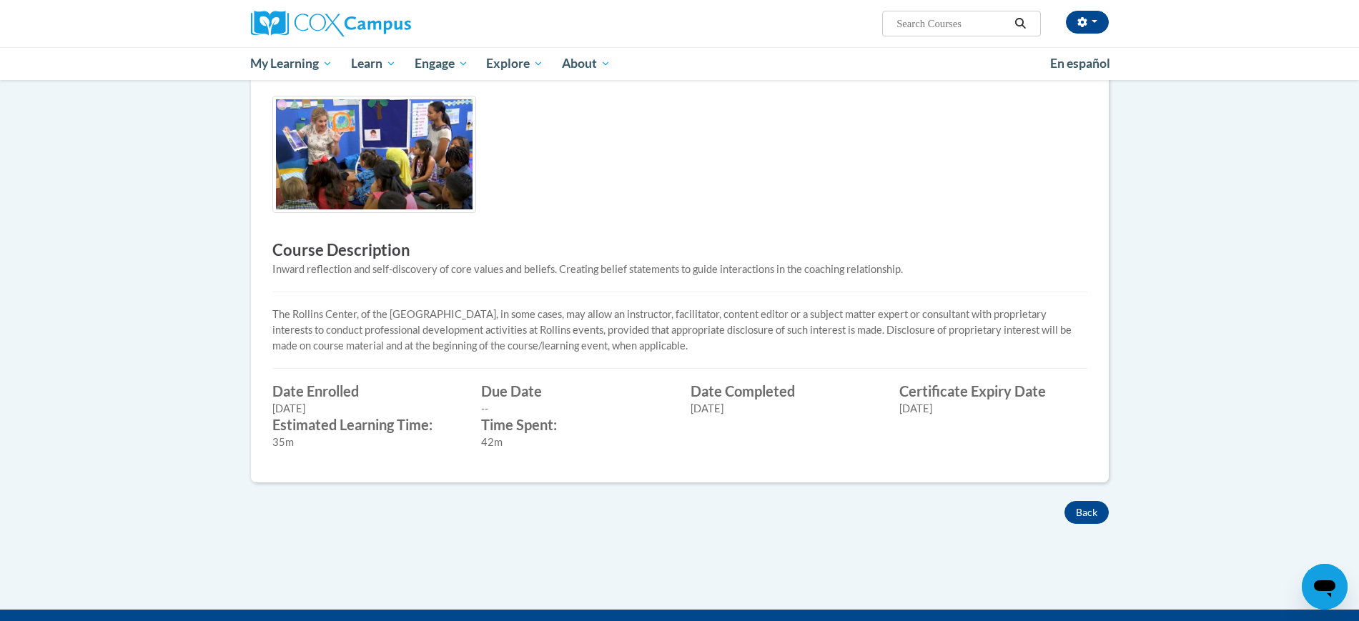
scroll to position [367, 0]
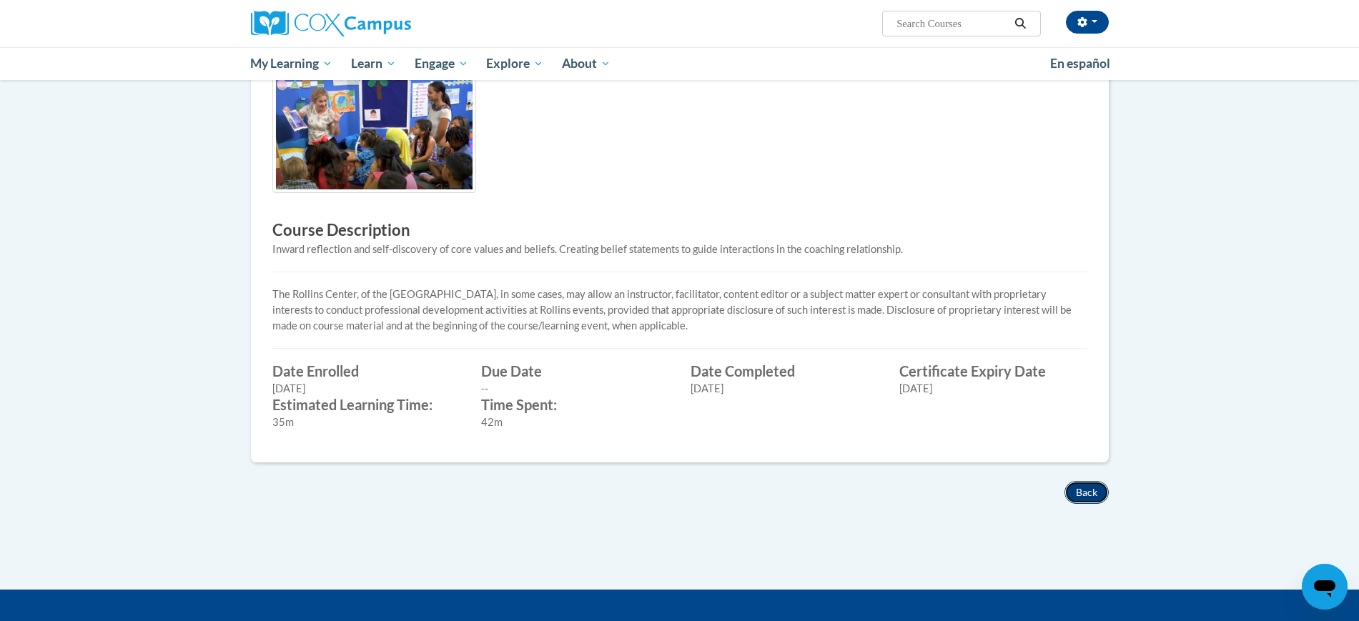
click at [1094, 490] on button "Back" at bounding box center [1086, 492] width 44 height 23
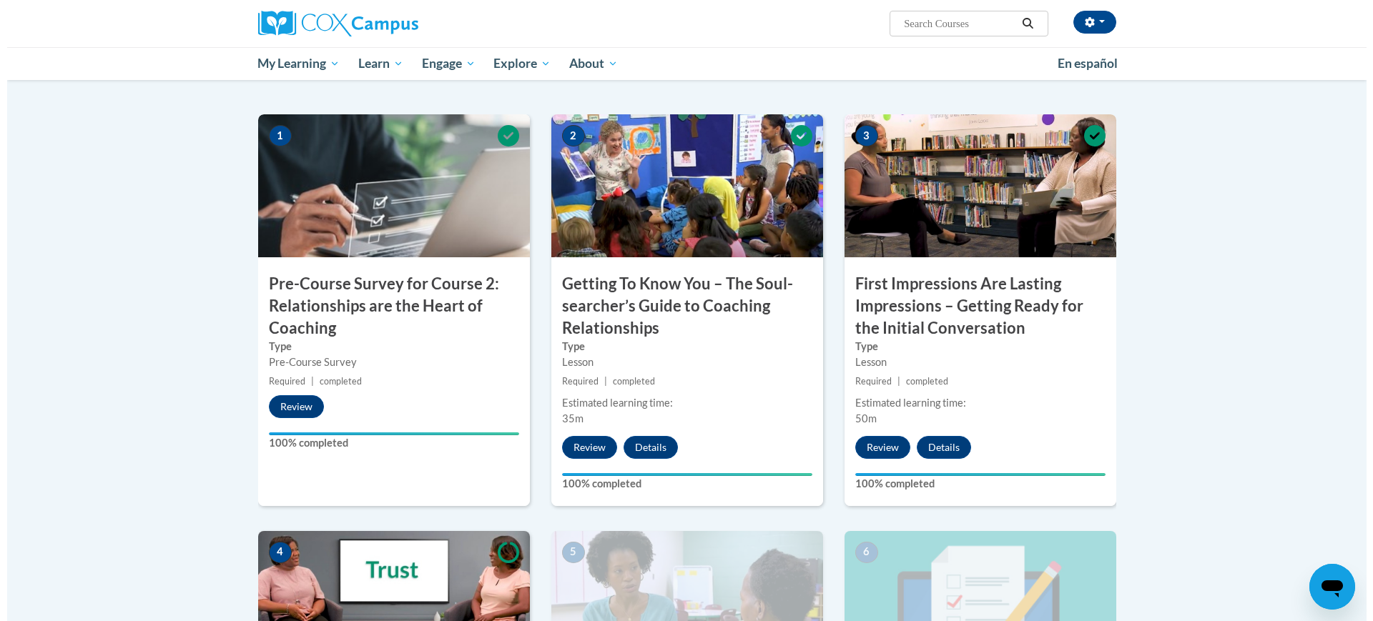
scroll to position [294, 0]
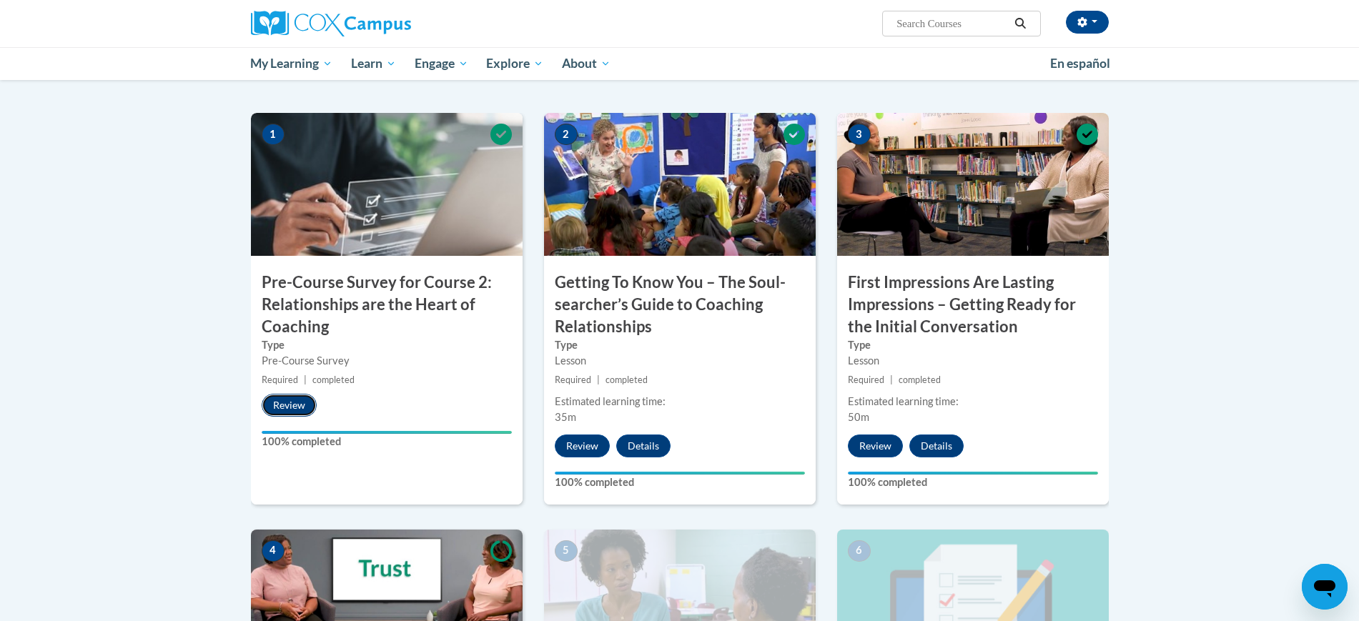
click at [295, 403] on button "Review" at bounding box center [289, 405] width 55 height 23
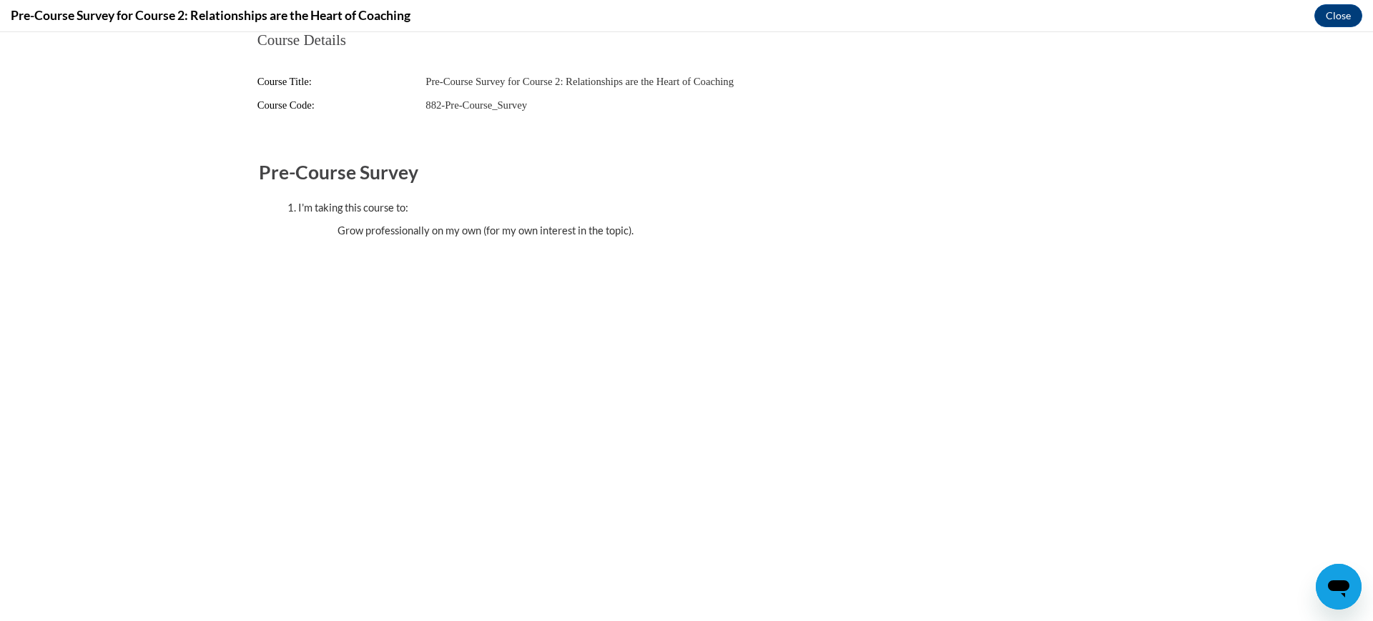
scroll to position [0, 0]
click at [418, 21] on div "Pre-Course Survey for Course 2: Relationships are the Heart of Coaching Close" at bounding box center [686, 16] width 1373 height 32
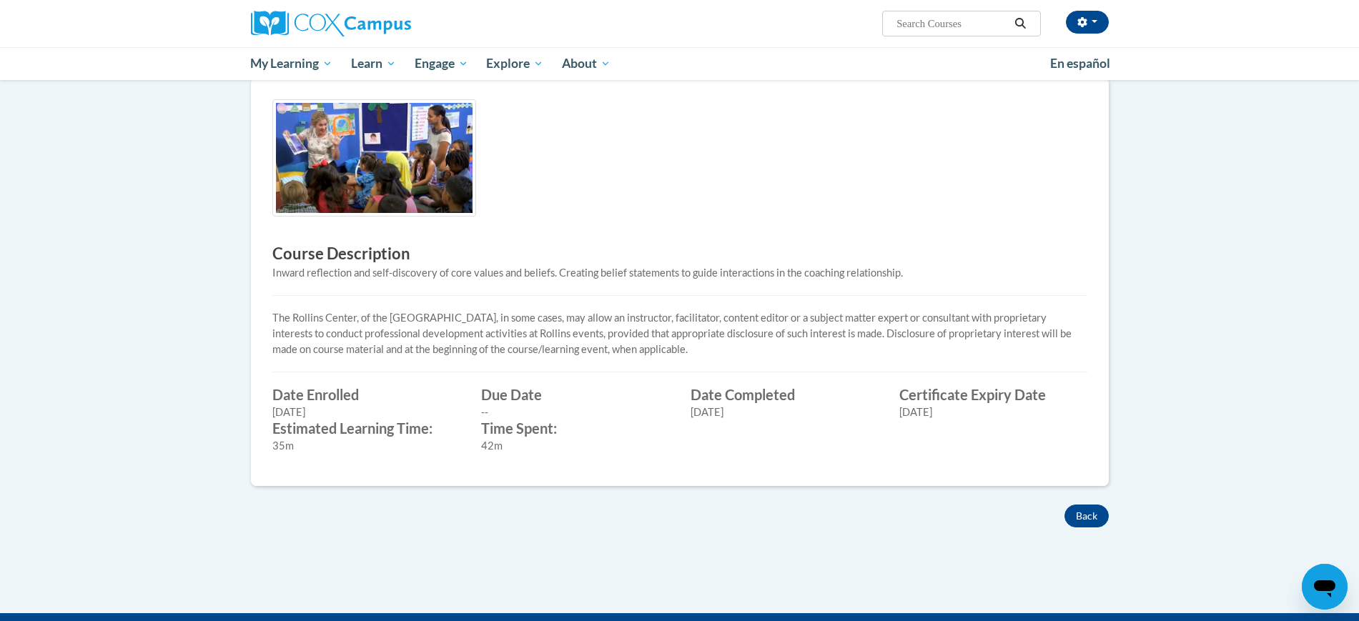
scroll to position [367, 0]
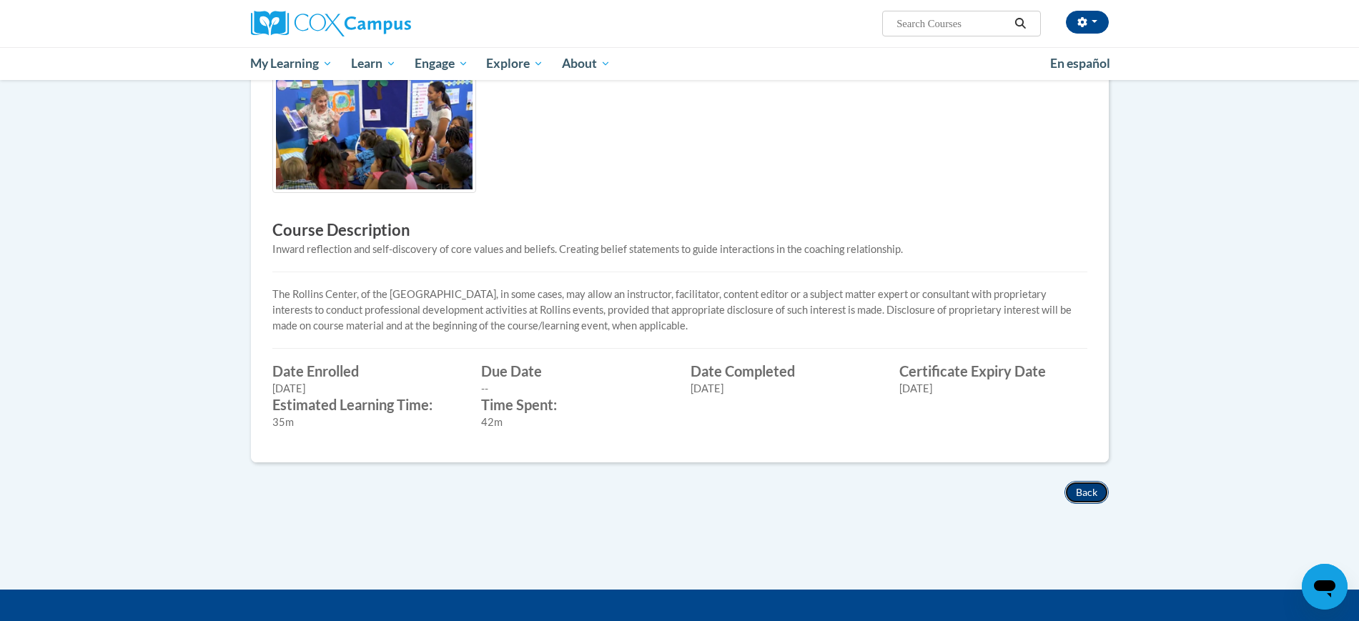
click at [1088, 498] on button "Back" at bounding box center [1086, 492] width 44 height 23
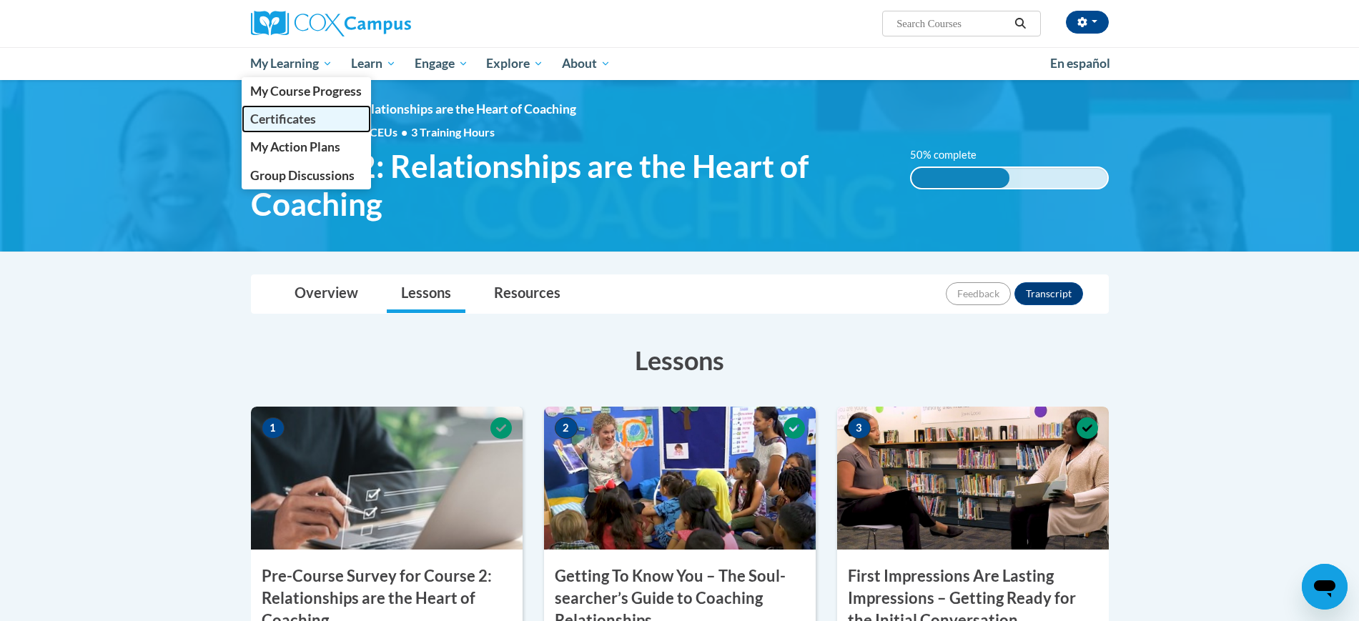
click at [292, 119] on span "Certificates" at bounding box center [283, 119] width 66 height 15
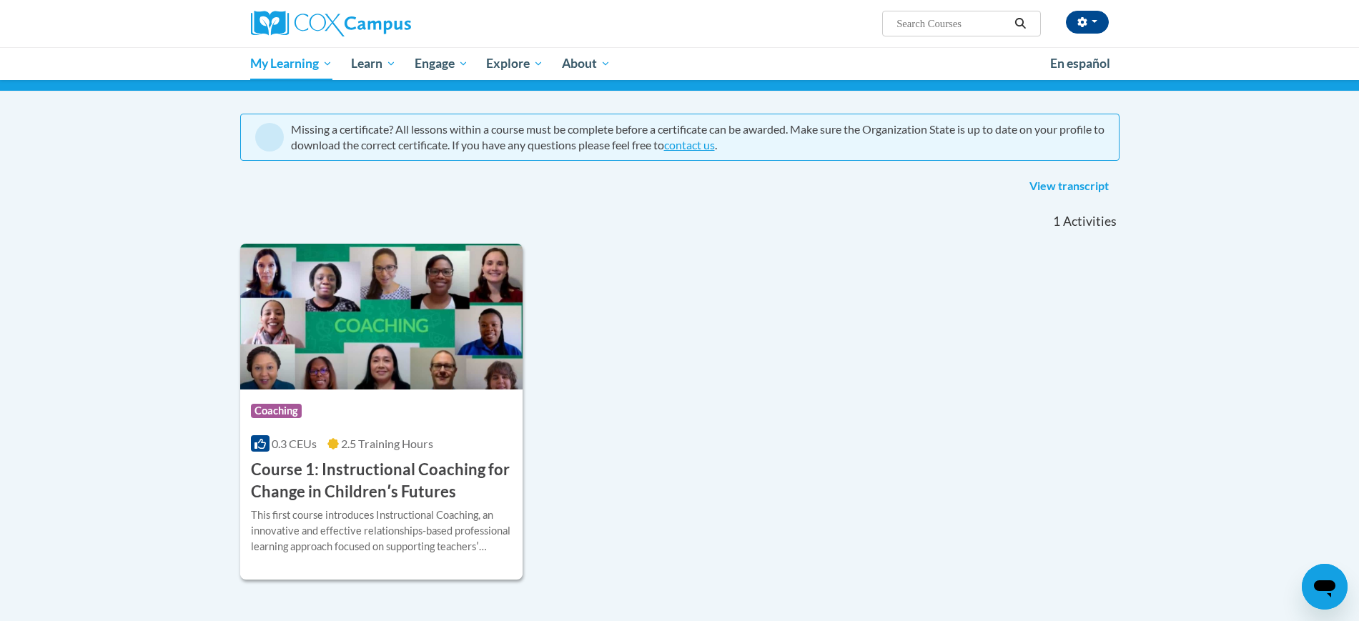
scroll to position [97, 0]
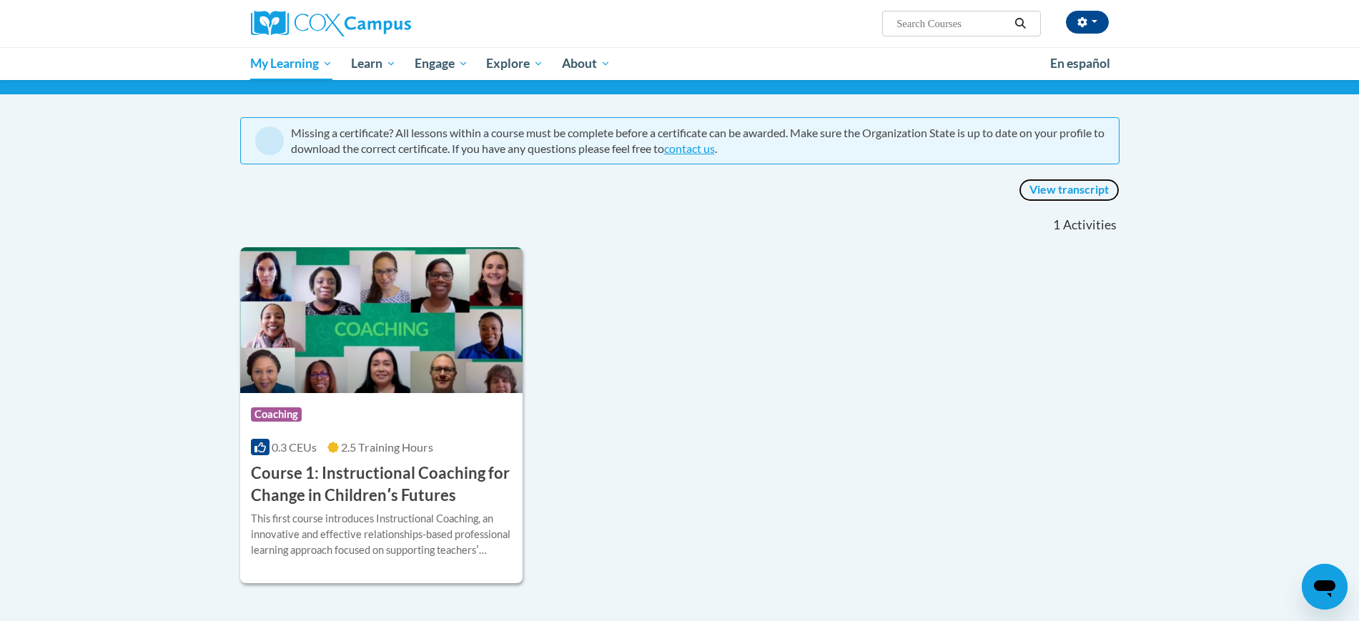
click at [1074, 188] on link "View transcript" at bounding box center [1069, 190] width 101 height 23
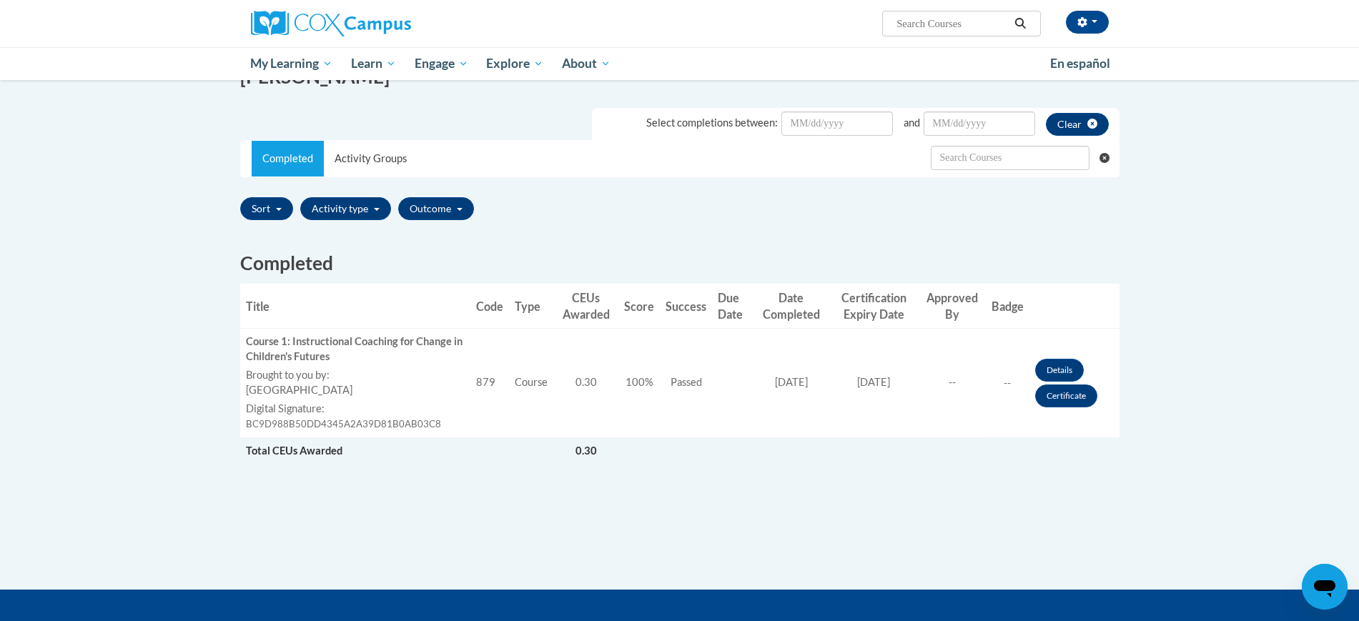
scroll to position [165, 0]
